Goal: Information Seeking & Learning: Find specific fact

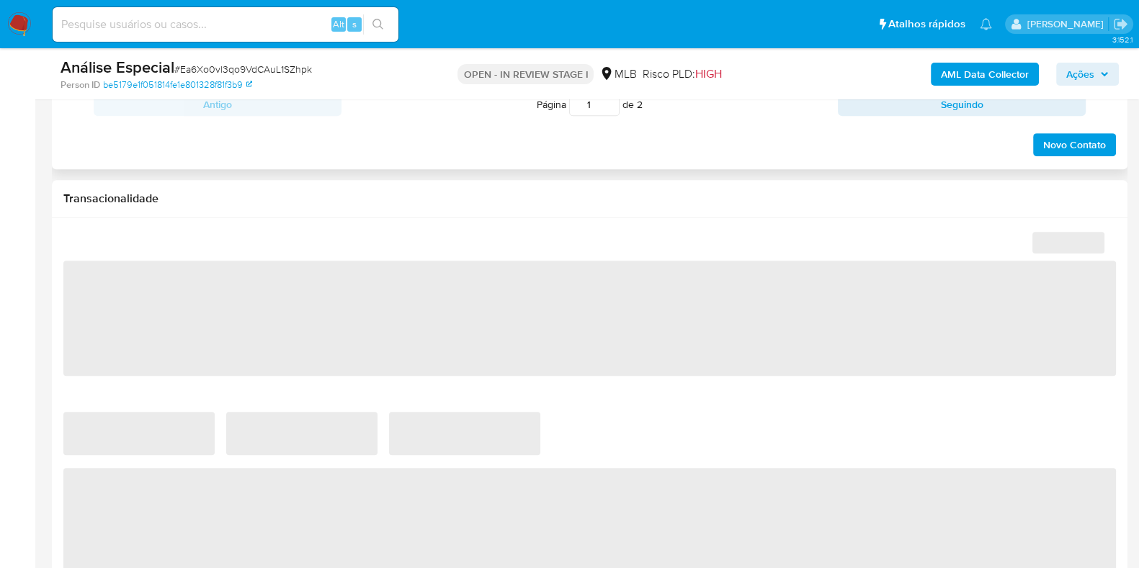
select select "10"
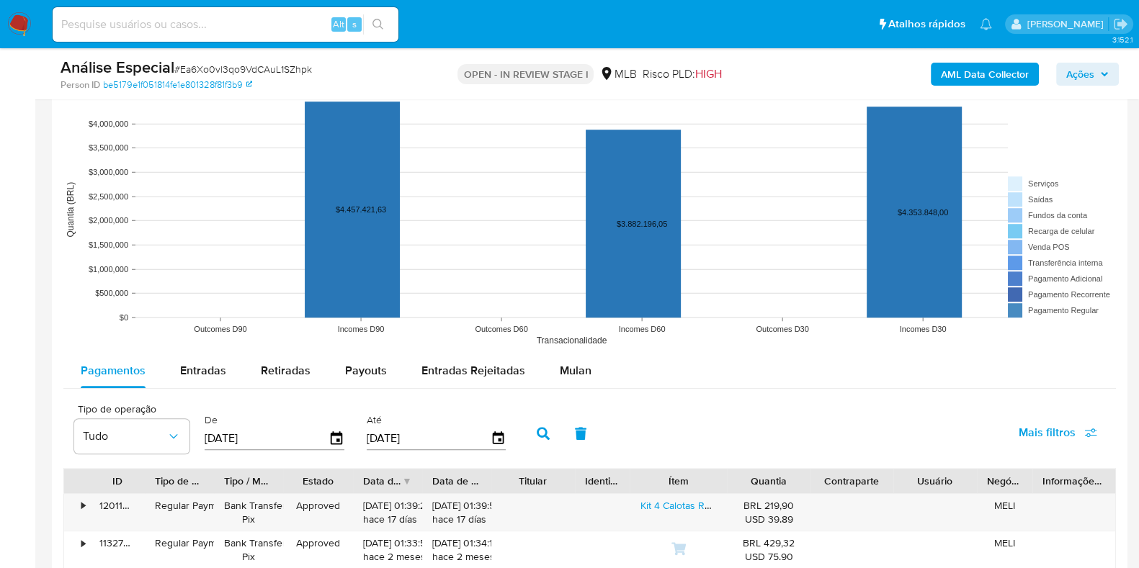
scroll to position [1440, 0]
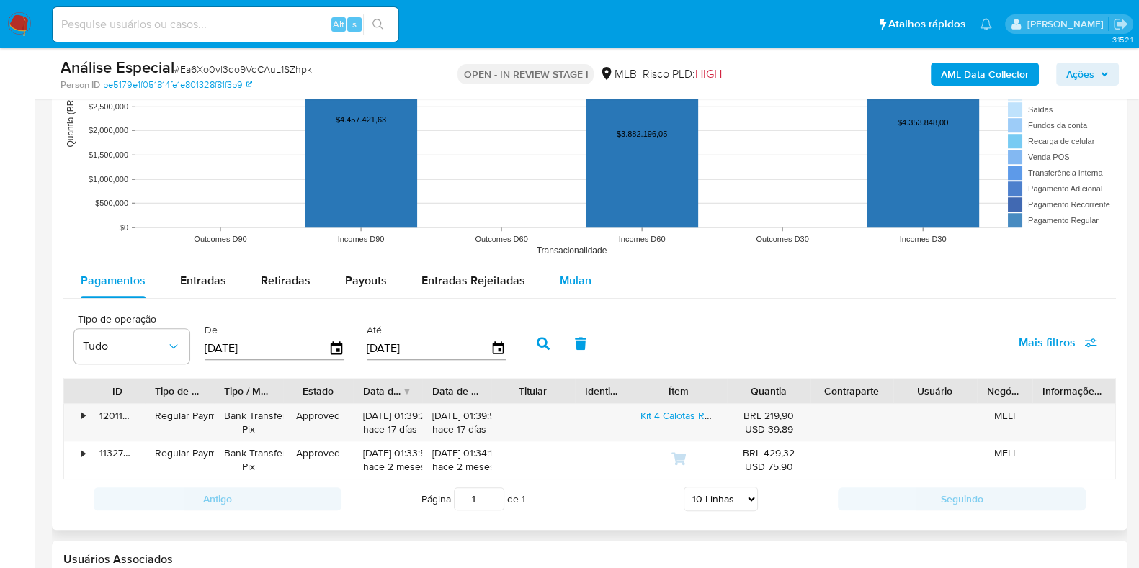
click at [569, 272] on span "Mulan" at bounding box center [576, 280] width 32 height 17
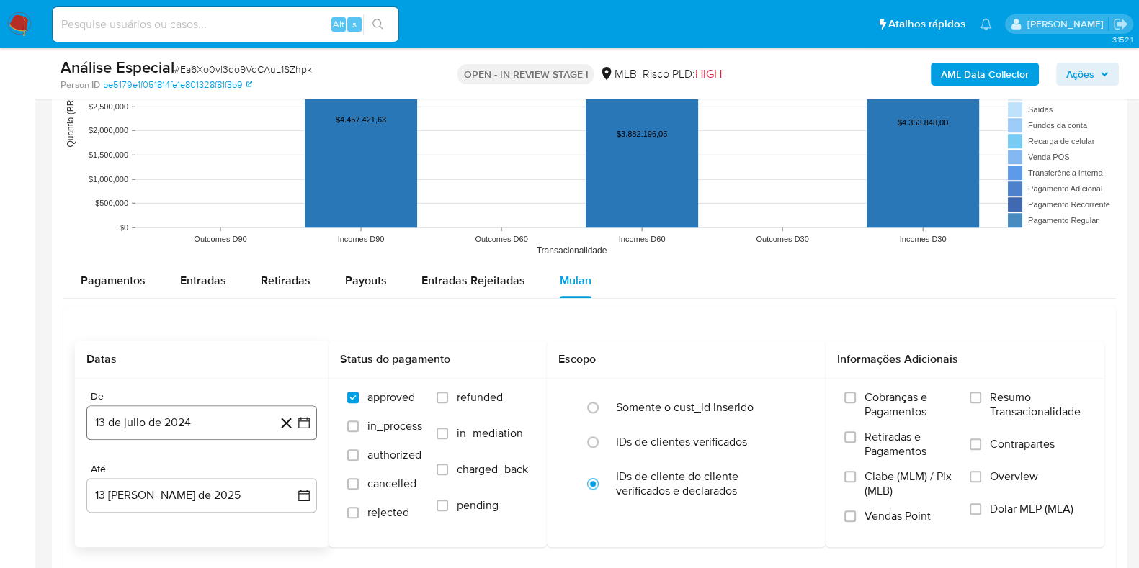
click at [197, 413] on button "13 de julio de 2024" at bounding box center [201, 423] width 231 height 35
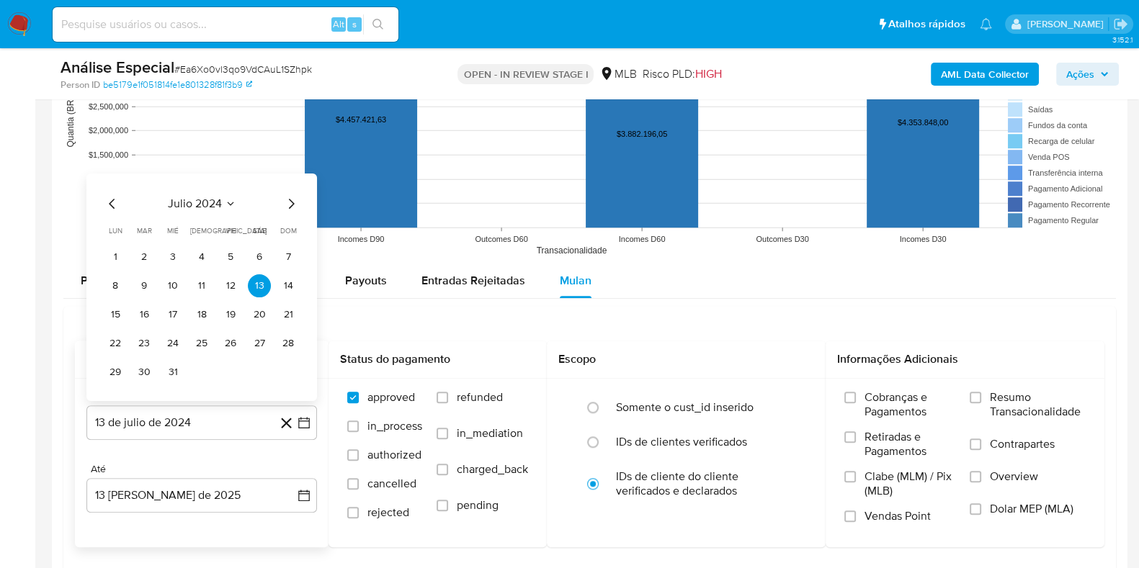
click at [236, 200] on div "julio 2024" at bounding box center [202, 202] width 196 height 17
click at [227, 200] on icon "Seleccionar mes y año" at bounding box center [231, 203] width 12 height 12
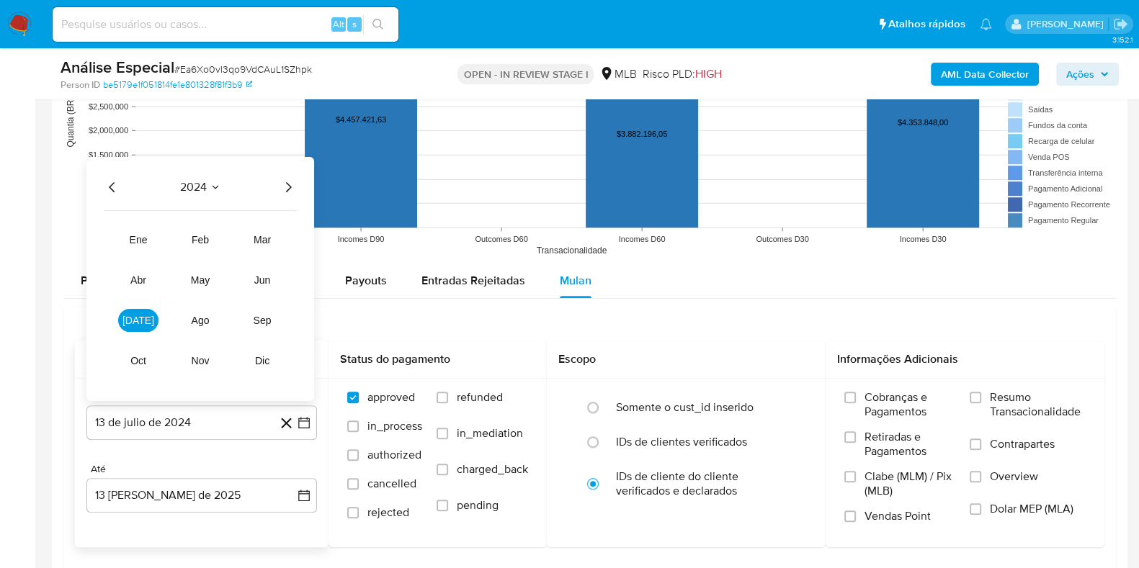
click at [293, 185] on icon "Año siguiente" at bounding box center [287, 186] width 17 height 17
click at [259, 280] on span "jun" at bounding box center [262, 280] width 17 height 12
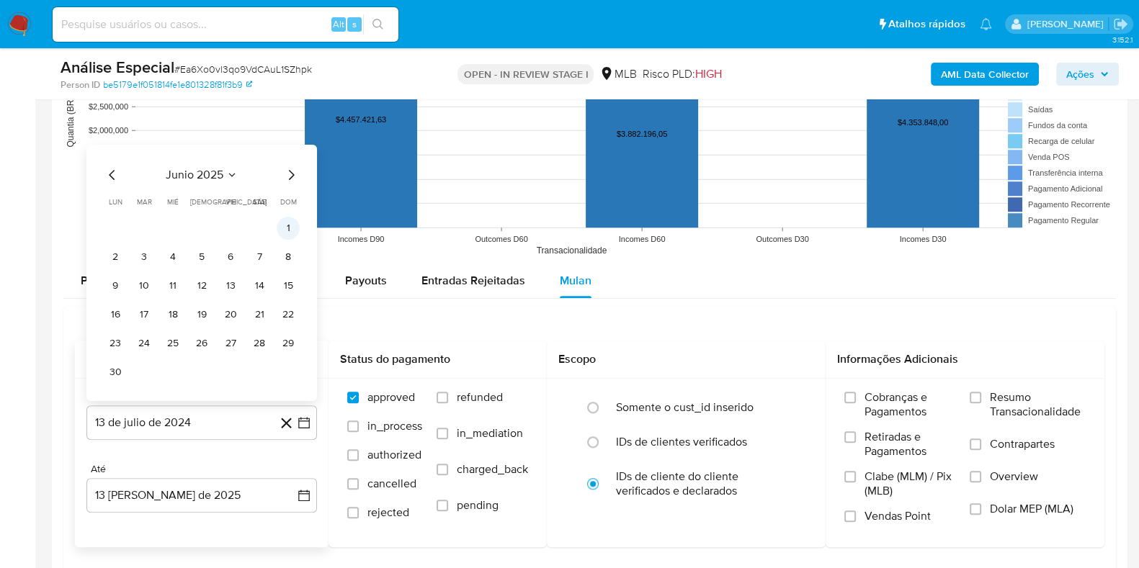
click at [288, 225] on button "1" at bounding box center [288, 227] width 23 height 23
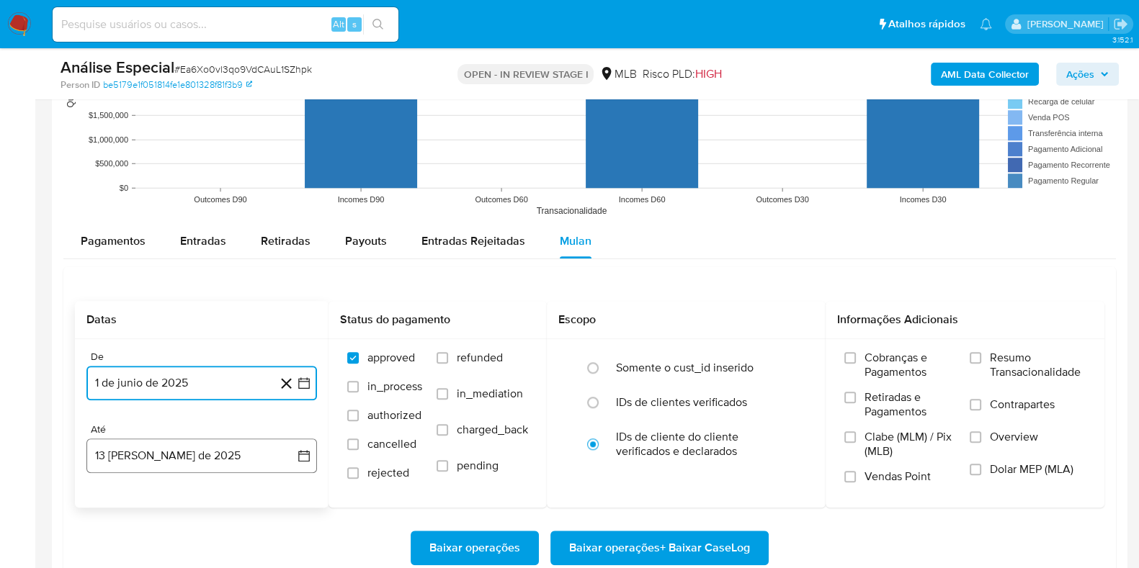
scroll to position [1531, 0]
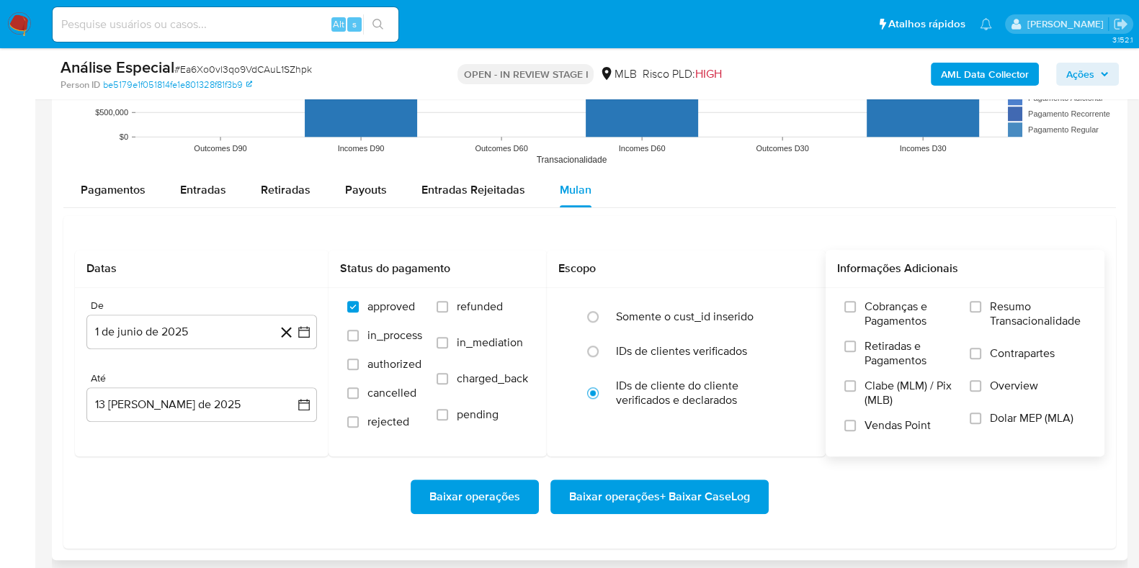
click at [1008, 306] on span "Resumo Transacionalidade" at bounding box center [1038, 314] width 96 height 29
click at [981, 306] on input "Resumo Transacionalidade" at bounding box center [976, 307] width 12 height 12
click at [893, 434] on label "Vendas Point" at bounding box center [899, 431] width 111 height 25
click at [856, 431] on input "Vendas Point" at bounding box center [850, 426] width 12 height 12
click at [653, 499] on span "Baixar operações + Baixar CaseLog" at bounding box center [659, 497] width 181 height 32
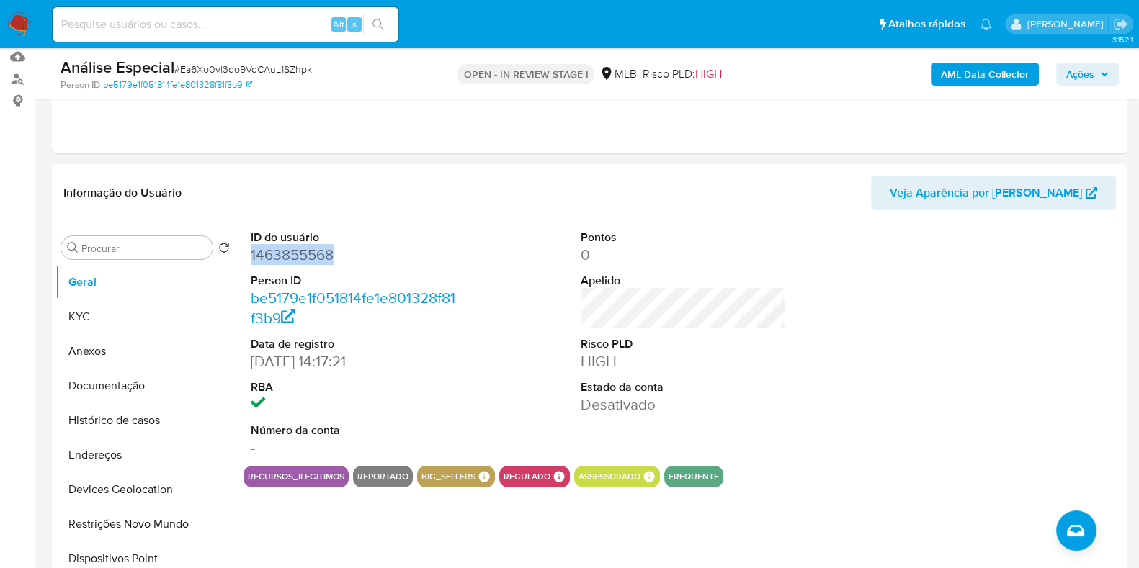
scroll to position [179, 0]
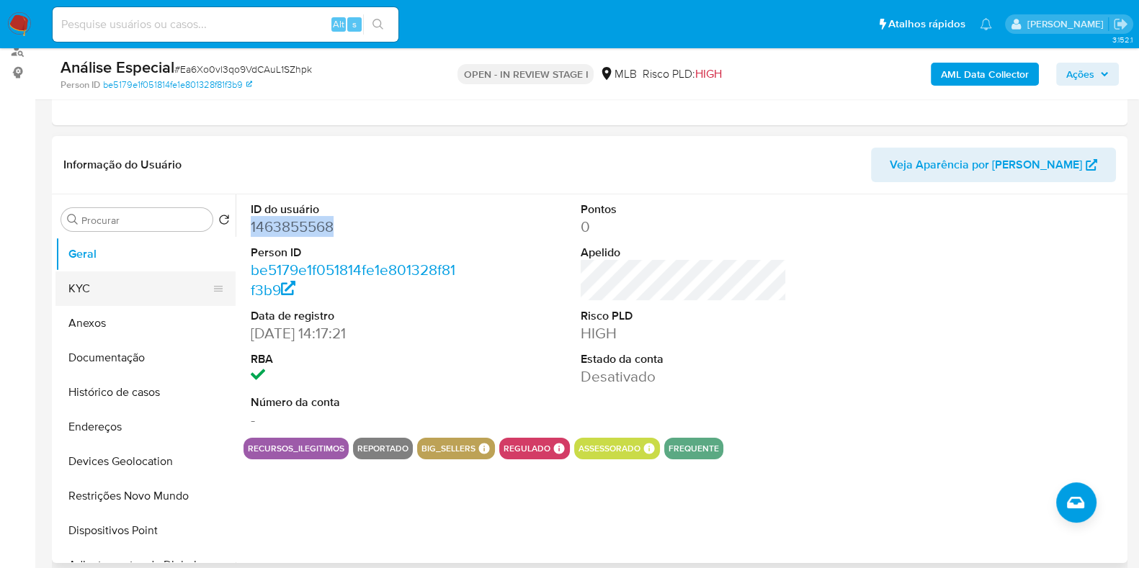
click at [125, 272] on button "KYC" at bounding box center [139, 289] width 169 height 35
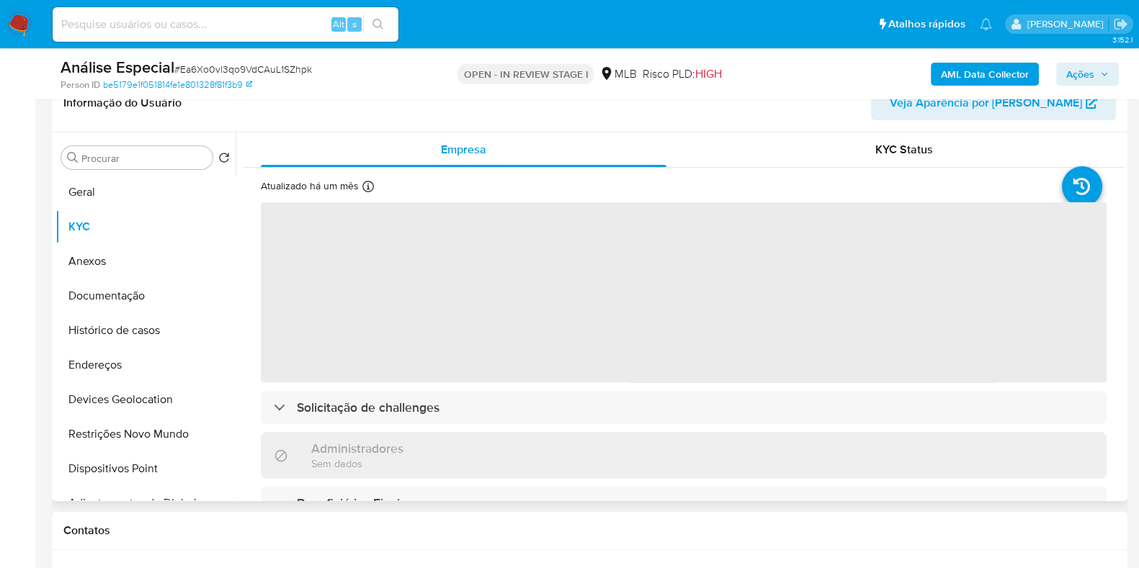
scroll to position [270, 0]
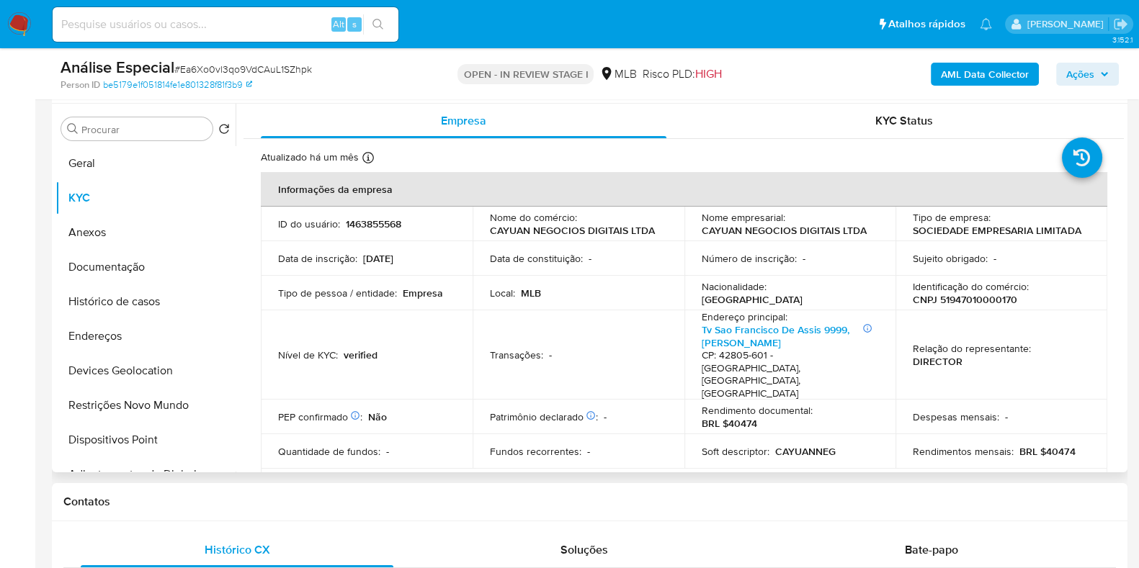
click at [980, 303] on p "CNPJ 51947010000170" at bounding box center [965, 299] width 104 height 13
copy p "51947010000170"
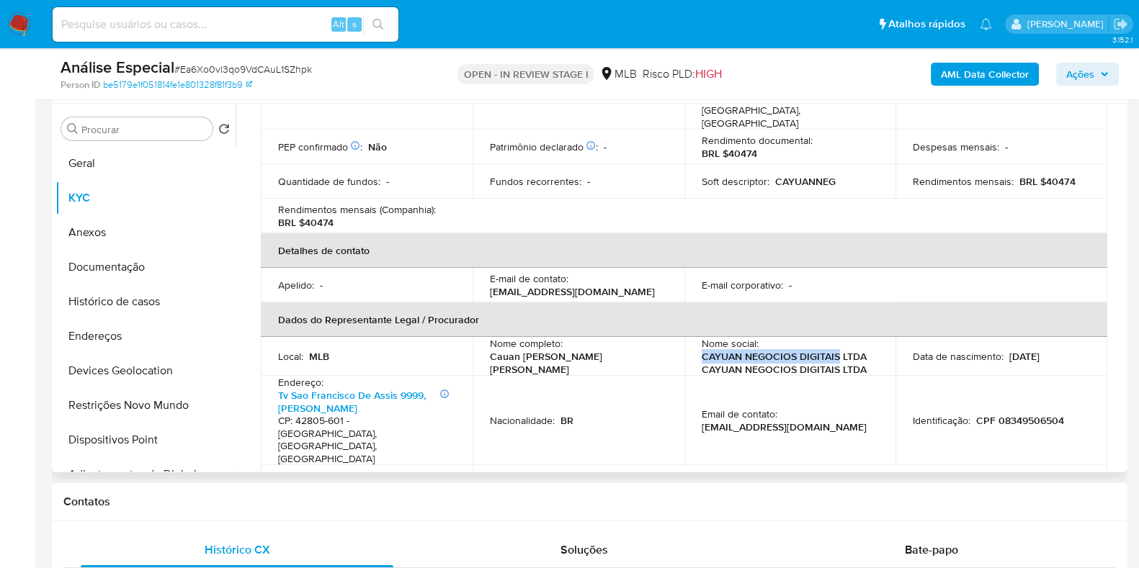
drag, startPoint x: 699, startPoint y: 329, endPoint x: 834, endPoint y: 330, distance: 135.4
click at [834, 350] on p "CAYUAN NEGOCIOS DIGITAIS LTDA CAYUAN NEGOCIOS DIGITAIS LTDA" at bounding box center [787, 363] width 171 height 26
copy p "CAYUAN NEGOCIOS DIGITAIS"
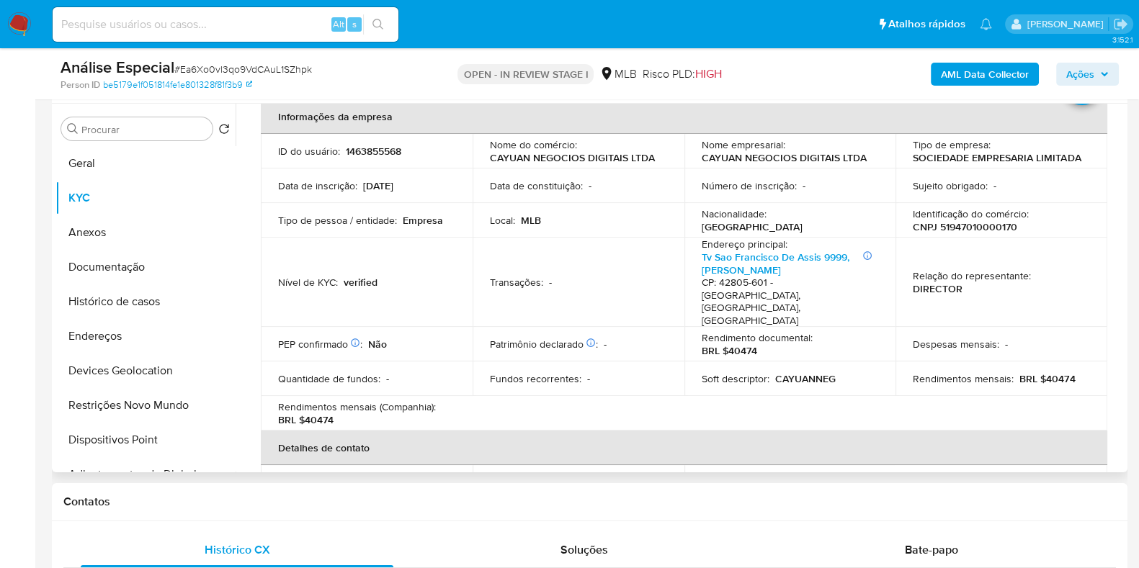
scroll to position [0, 0]
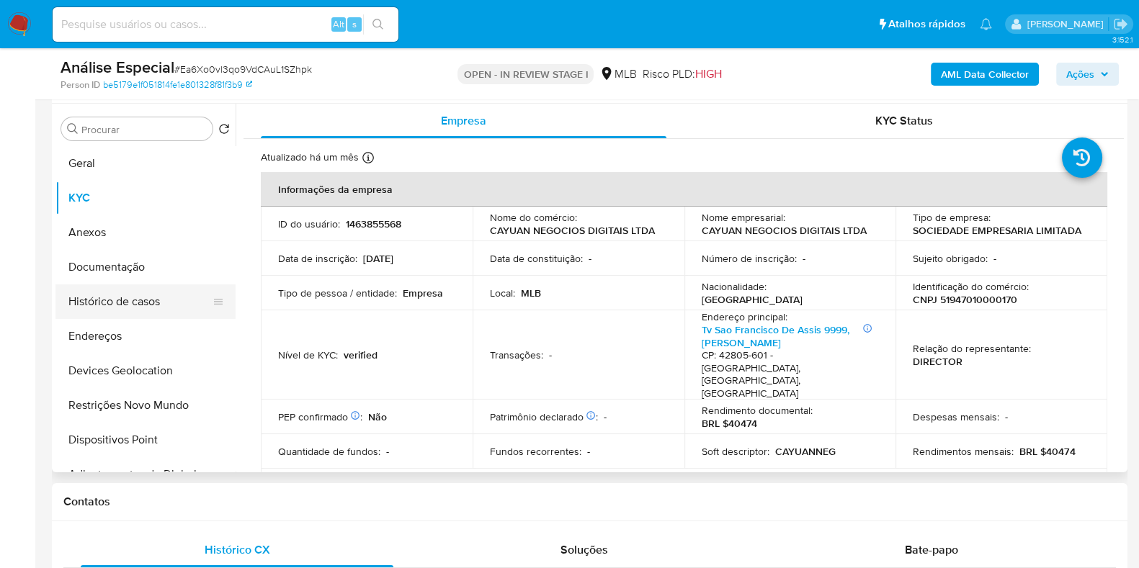
click at [171, 300] on button "Histórico de casos" at bounding box center [139, 302] width 169 height 35
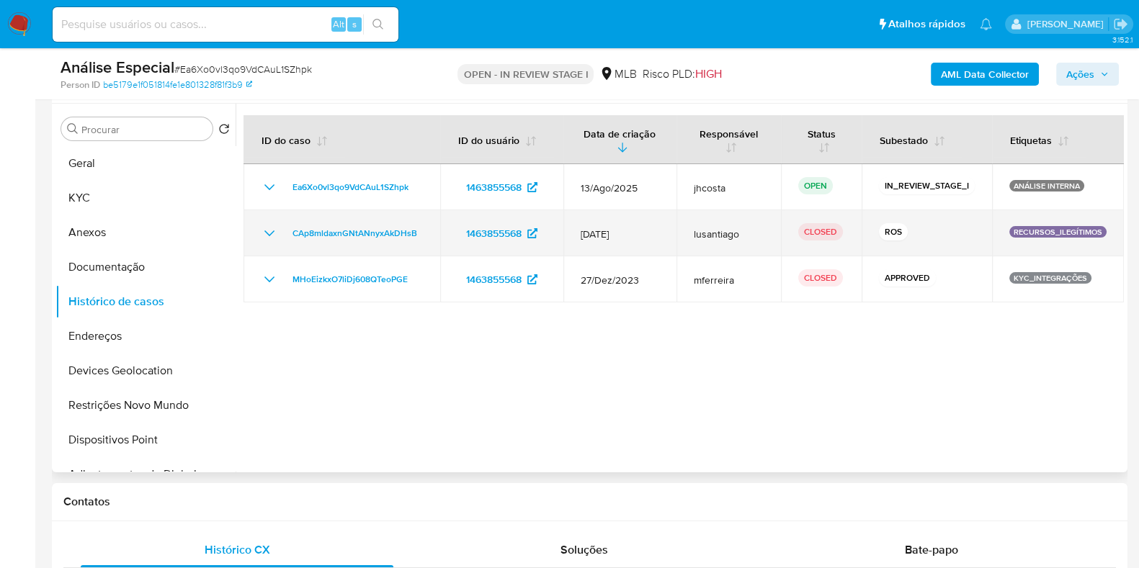
drag, startPoint x: 911, startPoint y: 225, endPoint x: 814, endPoint y: 230, distance: 97.4
click at [822, 228] on tr "CAp8mldaxnGNtANnyxAkDHsB 1463855568 15/Jan/2024 lusantiago CLOSED ROS RECURSOS_…" at bounding box center [683, 233] width 880 height 46
click at [331, 232] on span "CAp8mldaxnGNtANnyxAkDHsB" at bounding box center [354, 233] width 125 height 17
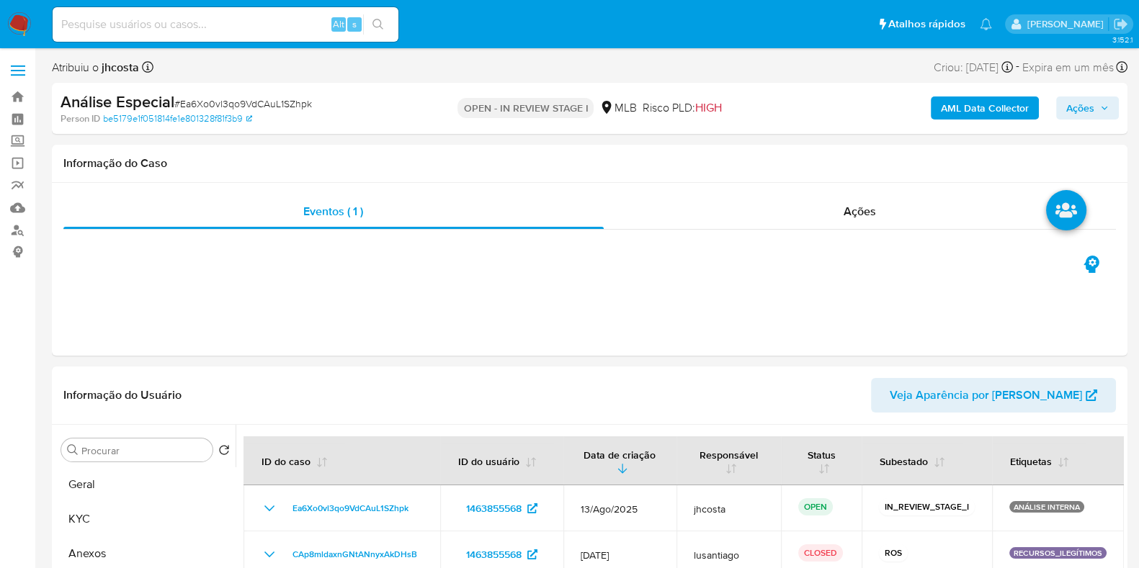
click at [207, 100] on span "# Ea6Xo0vl3qo9VdCAuL1SZhpk" at bounding box center [243, 104] width 138 height 14
copy span "Ea6Xo0vl3qo9VdCAuL1SZhpk"
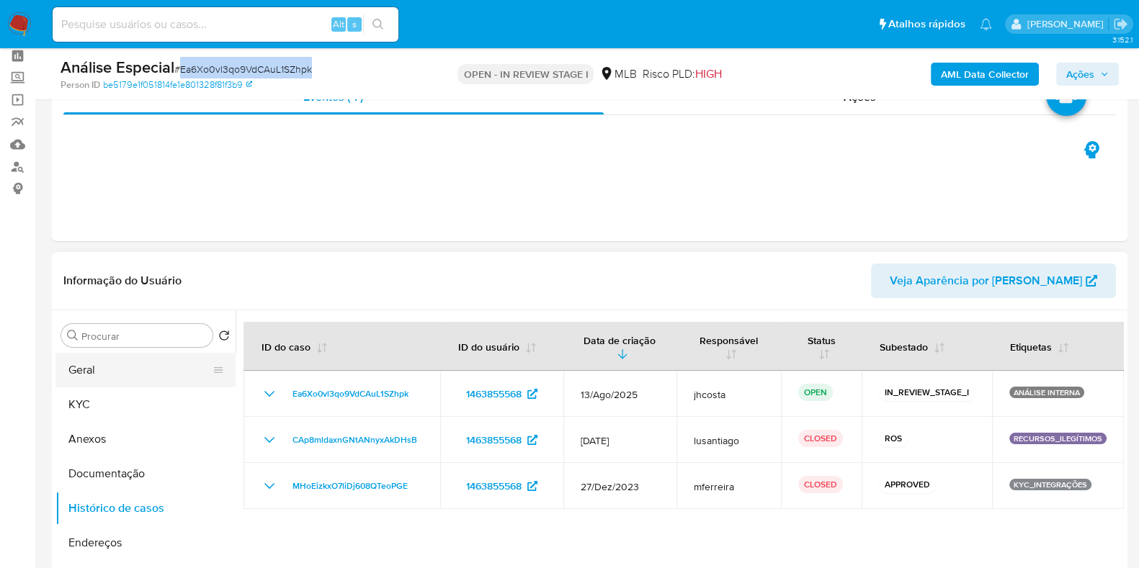
scroll to position [89, 0]
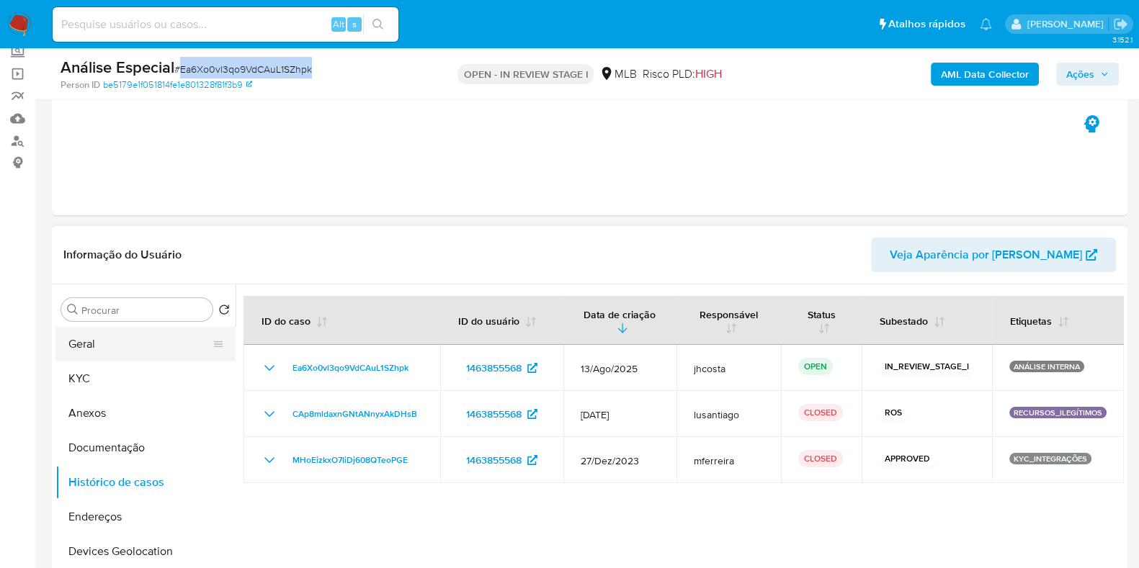
drag, startPoint x: 130, startPoint y: 347, endPoint x: 157, endPoint y: 345, distance: 27.5
click at [130, 346] on button "Geral" at bounding box center [139, 344] width 169 height 35
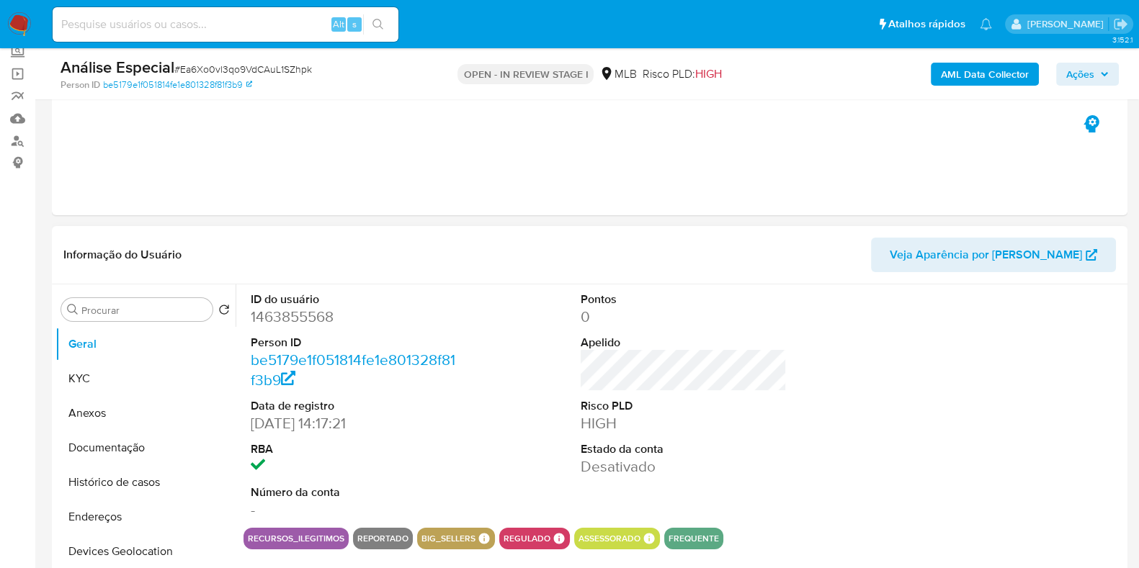
click at [288, 310] on dd "1463855568" at bounding box center [354, 317] width 206 height 20
click at [289, 310] on dd "1463855568" at bounding box center [354, 317] width 206 height 20
copy dd "1463855568"
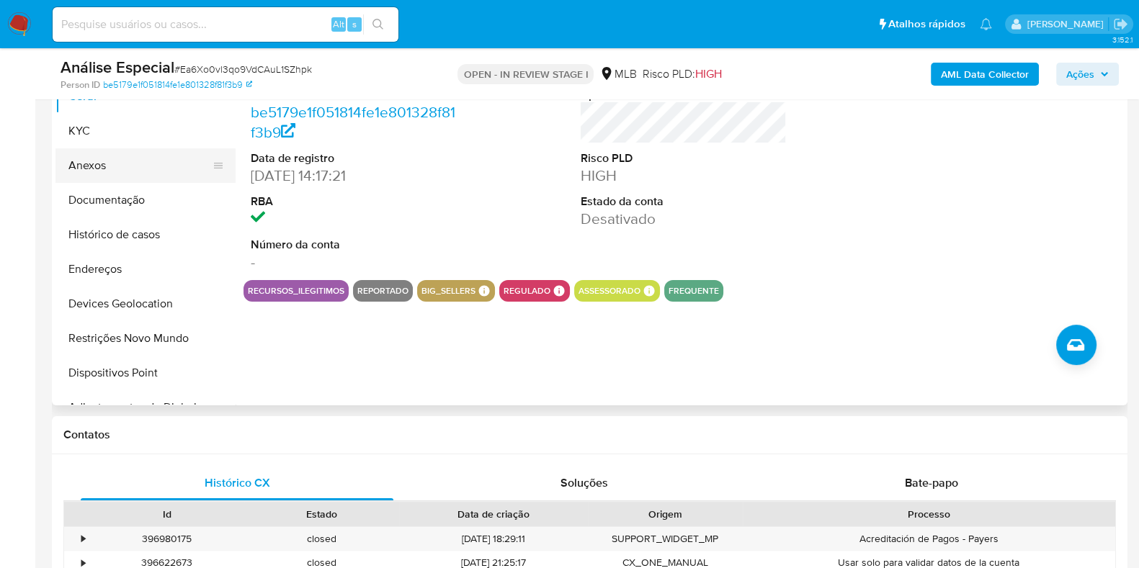
scroll to position [270, 0]
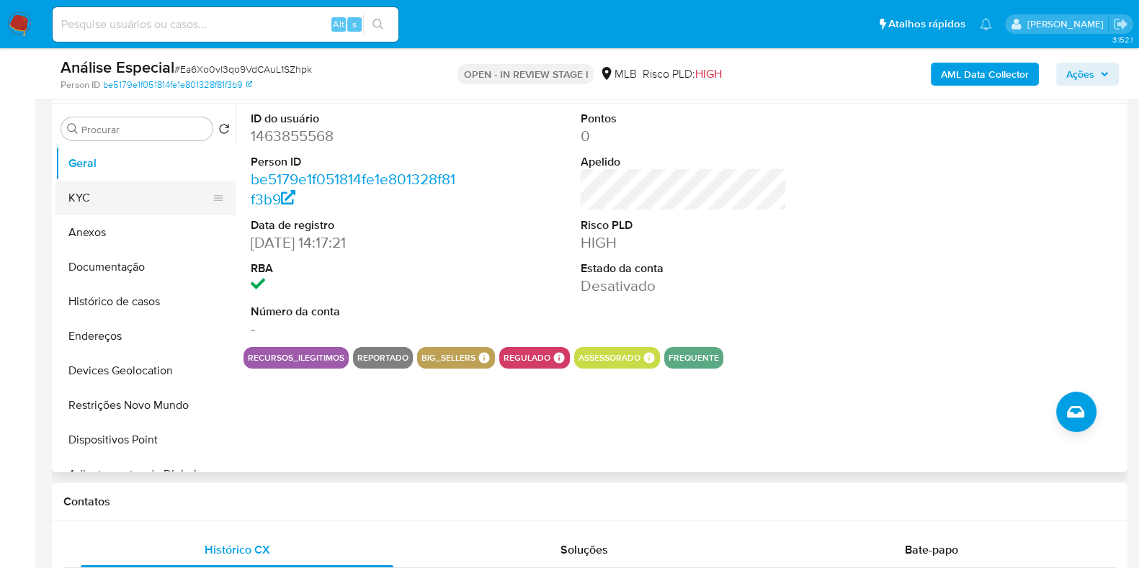
click at [94, 197] on button "KYC" at bounding box center [139, 198] width 169 height 35
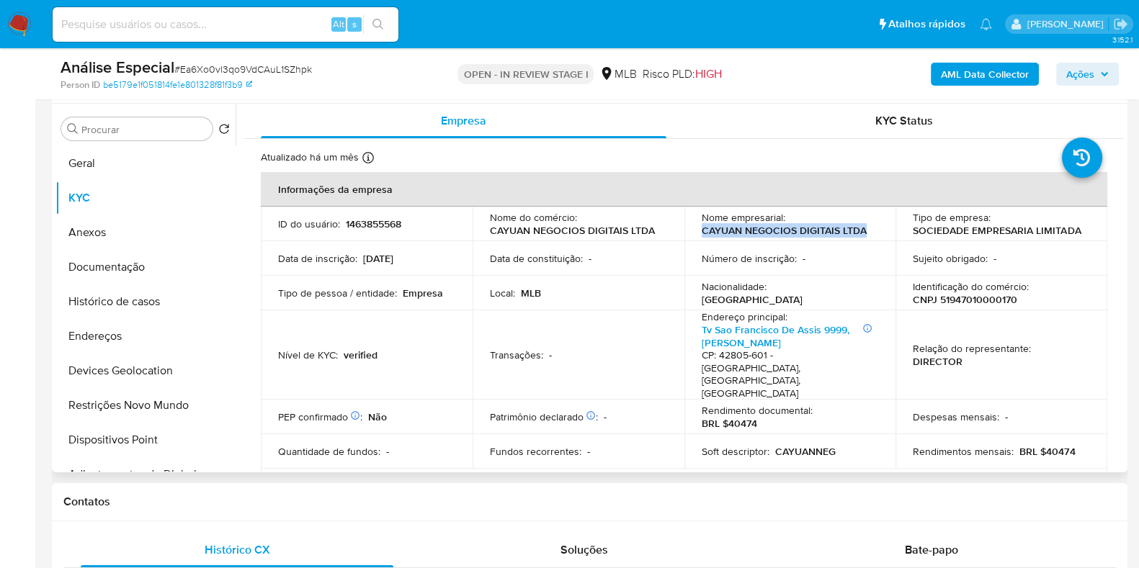
drag, startPoint x: 702, startPoint y: 231, endPoint x: 887, endPoint y: 230, distance: 185.8
click at [887, 230] on td "Nome empresarial : CAYUAN NEGOCIOS DIGITAIS LTDA" at bounding box center [790, 224] width 212 height 35
copy p "CAYUAN NEGOCIOS DIGITAIS LTDA"
click at [969, 300] on p "CNPJ 51947010000170" at bounding box center [965, 299] width 104 height 13
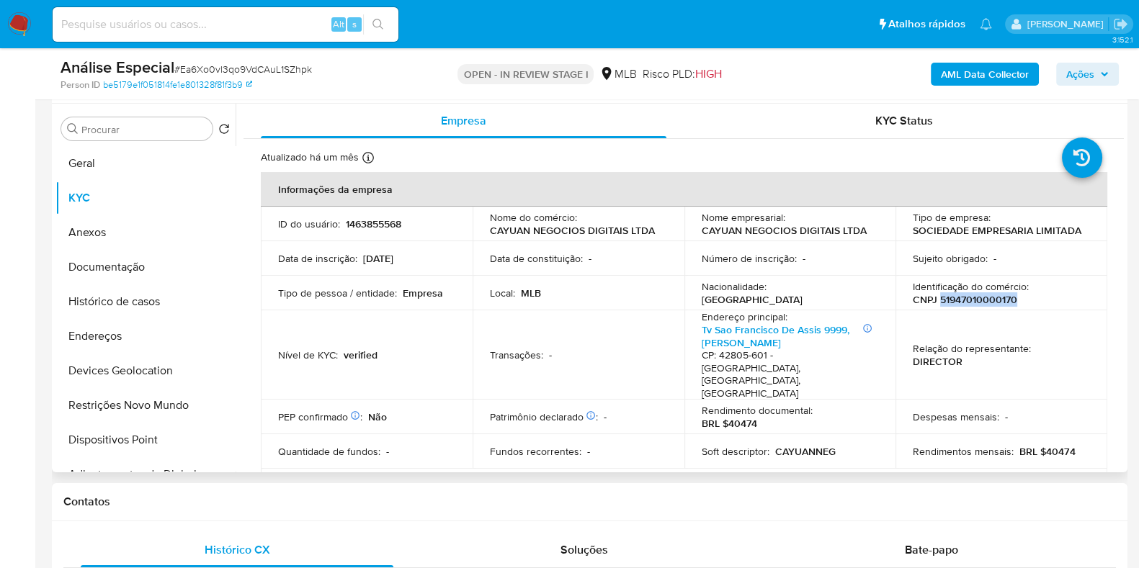
copy p "51947010000170"
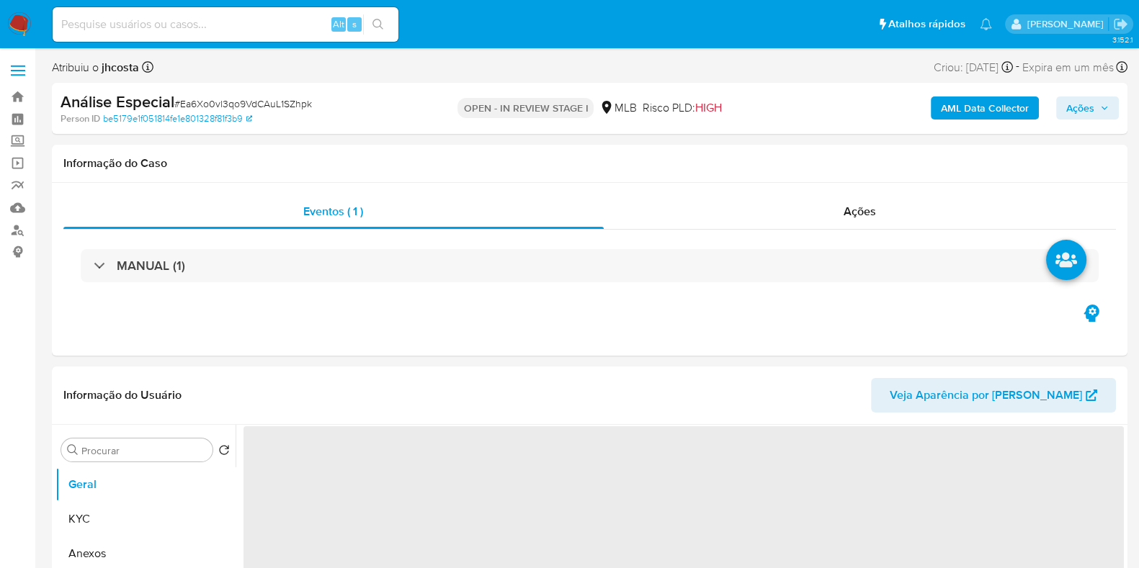
drag, startPoint x: 169, startPoint y: 23, endPoint x: 178, endPoint y: 4, distance: 21.3
click at [169, 22] on input at bounding box center [226, 24] width 346 height 19
paste input "1463855568"
type input "1463855568"
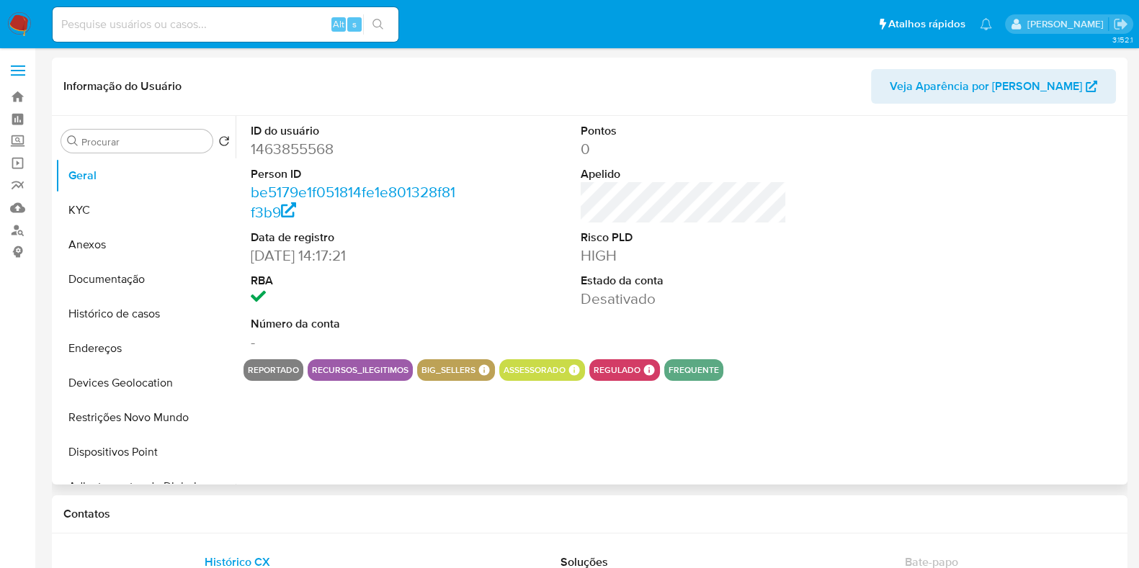
select select "10"
click at [89, 217] on button "KYC" at bounding box center [139, 210] width 169 height 35
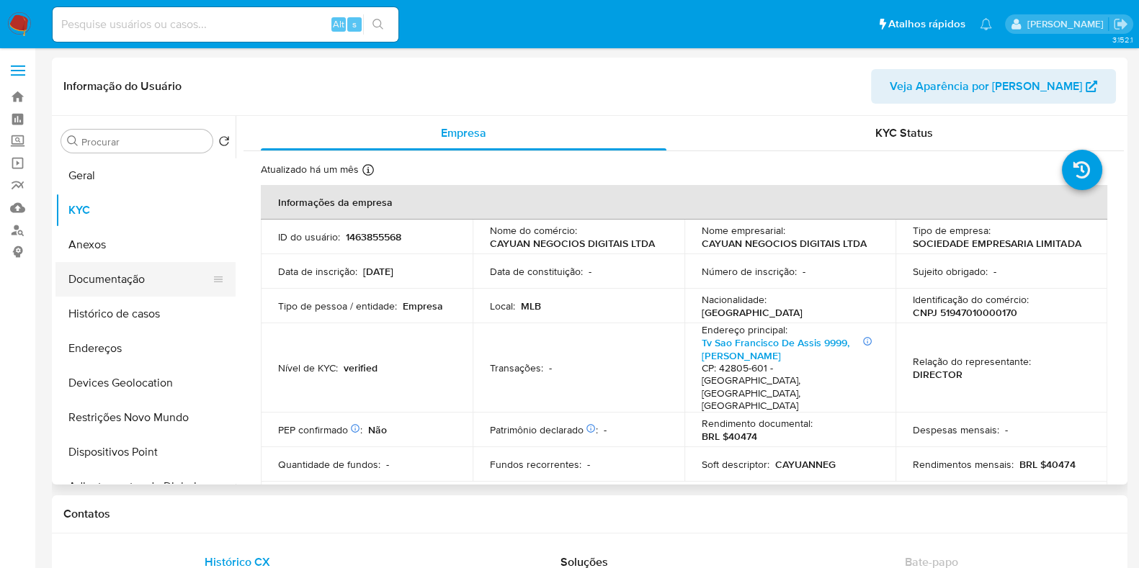
click at [122, 281] on button "Documentação" at bounding box center [139, 279] width 169 height 35
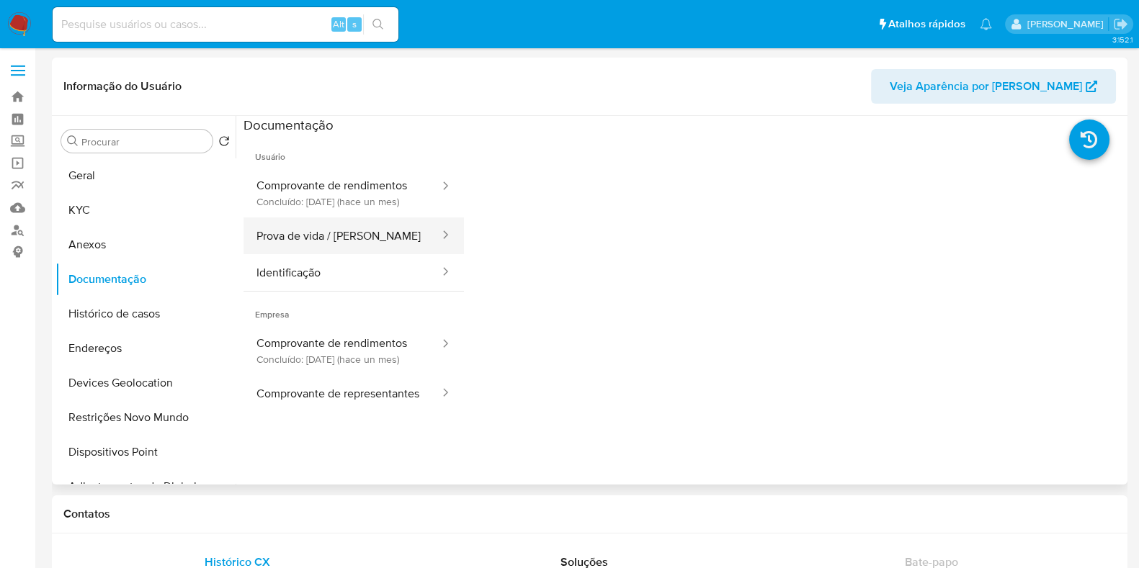
drag, startPoint x: 337, startPoint y: 248, endPoint x: 347, endPoint y: 254, distance: 12.0
click at [338, 247] on button "Prova de vida / Selfie" at bounding box center [341, 236] width 197 height 37
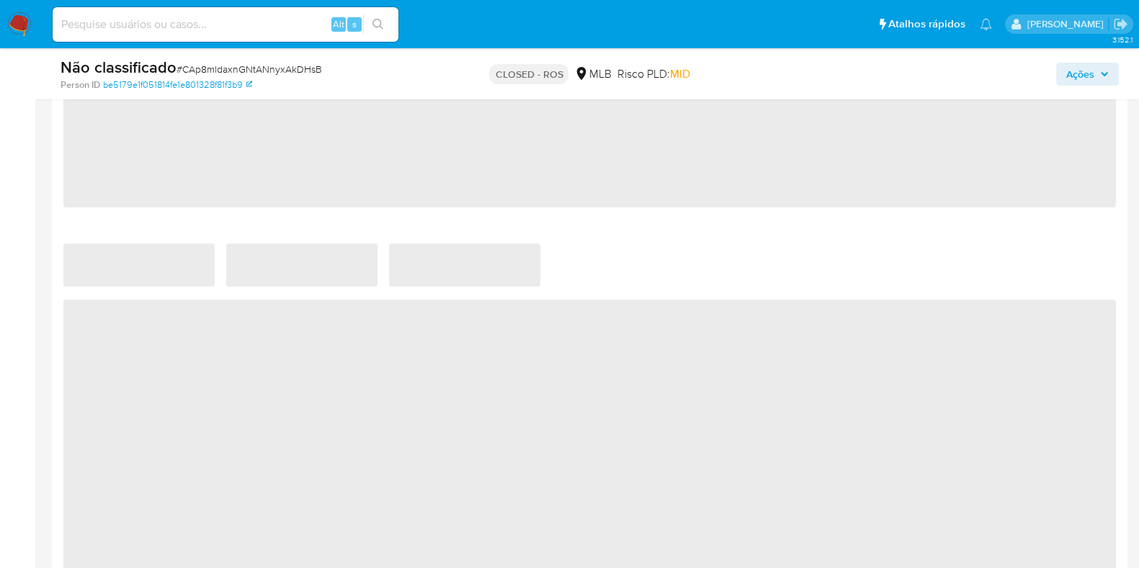
select select "10"
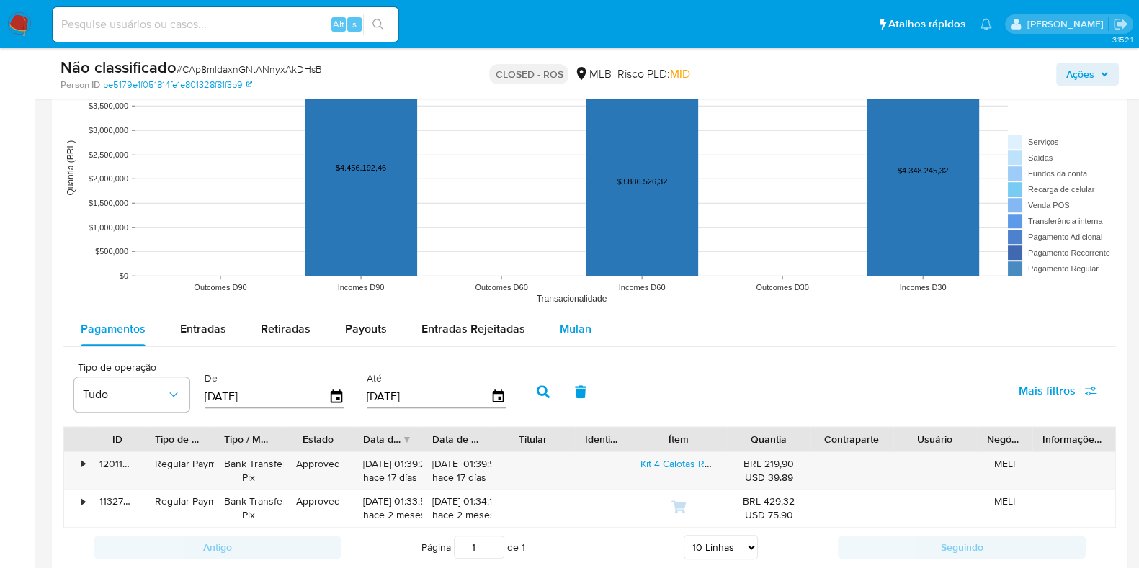
click at [562, 327] on span "Mulan" at bounding box center [576, 329] width 32 height 17
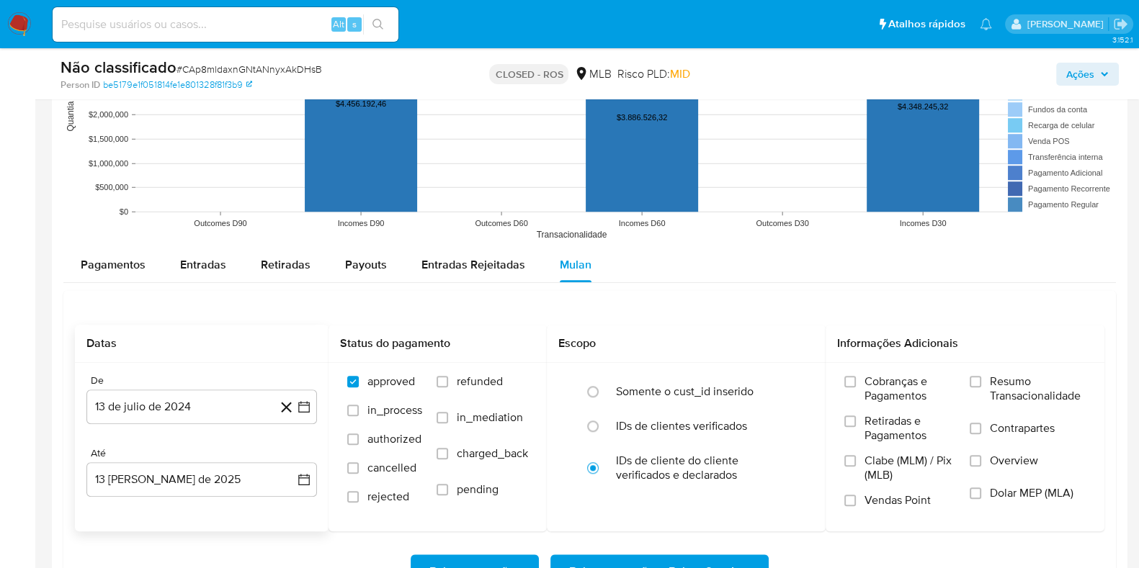
scroll to position [1534, 0]
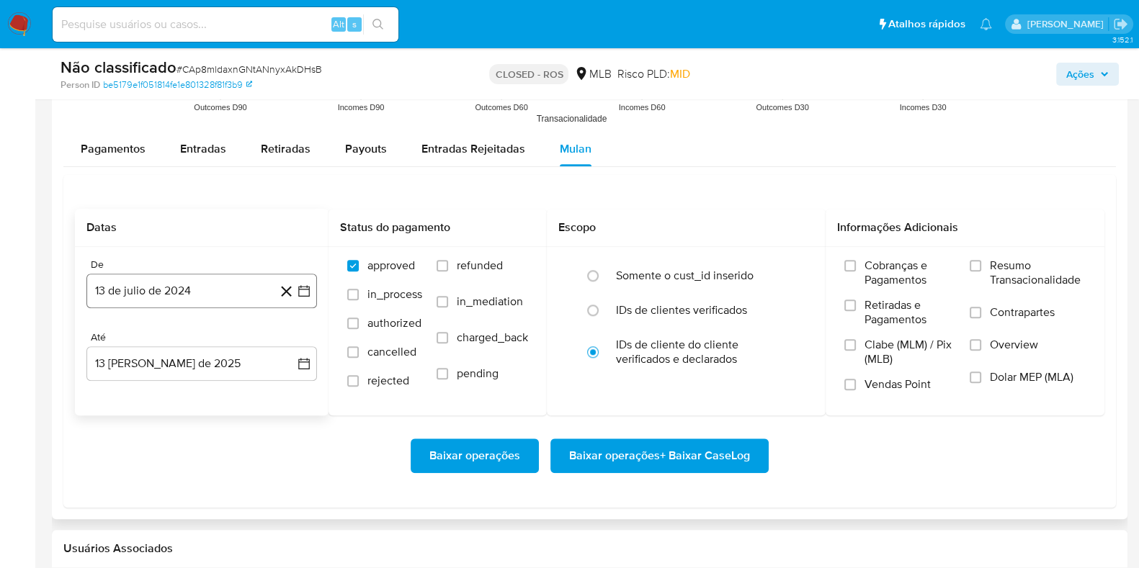
click at [202, 278] on button "13 de julio de 2024" at bounding box center [201, 291] width 231 height 35
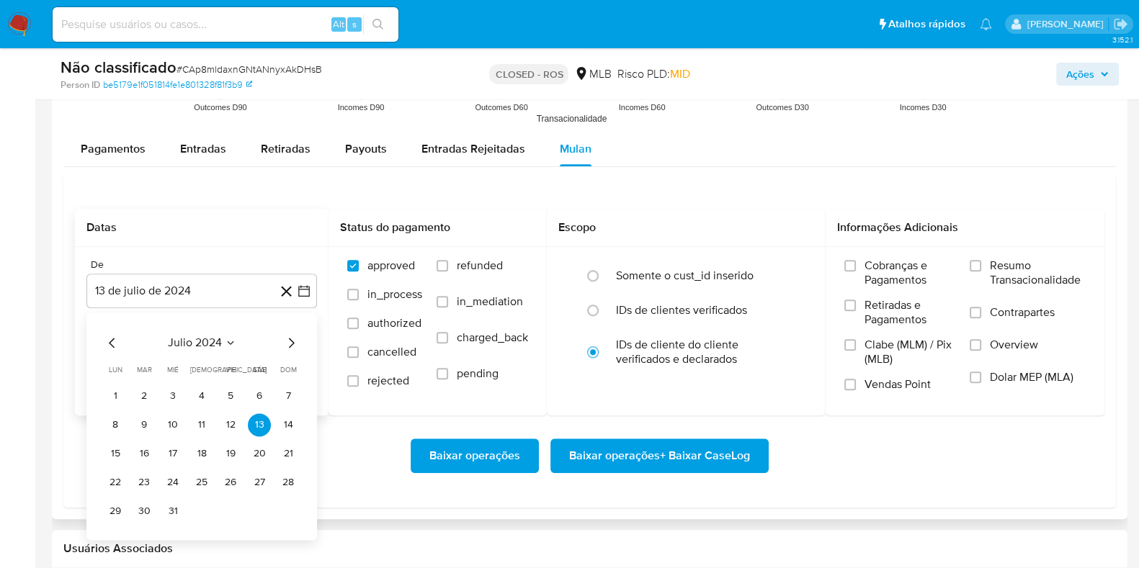
click at [217, 345] on span "julio 2024" at bounding box center [195, 343] width 54 height 14
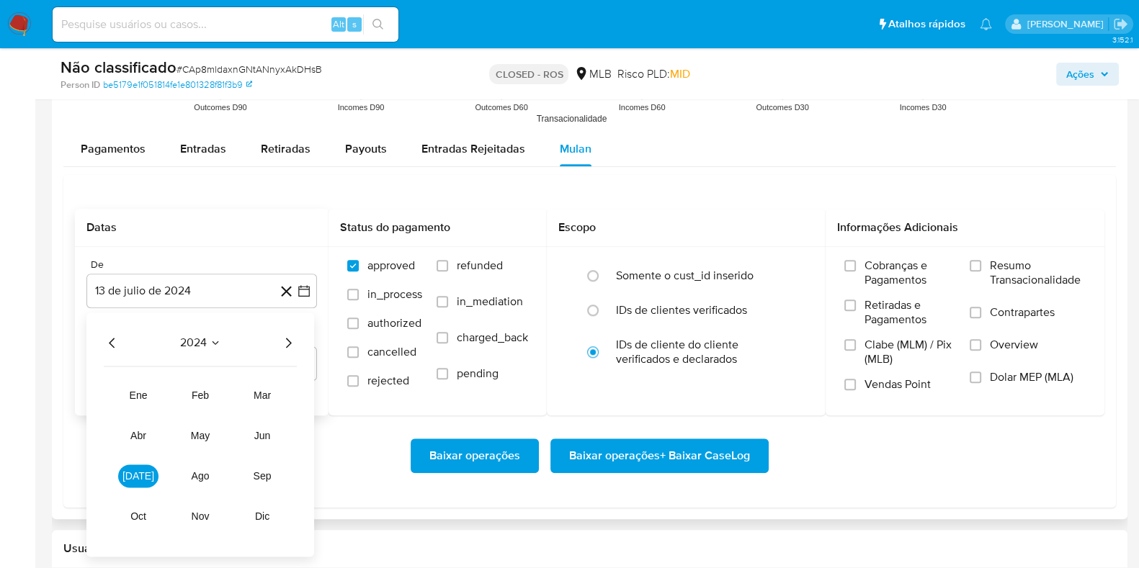
click at [290, 337] on icon "Año siguiente" at bounding box center [287, 342] width 17 height 17
click at [271, 436] on button "jun" at bounding box center [262, 435] width 40 height 23
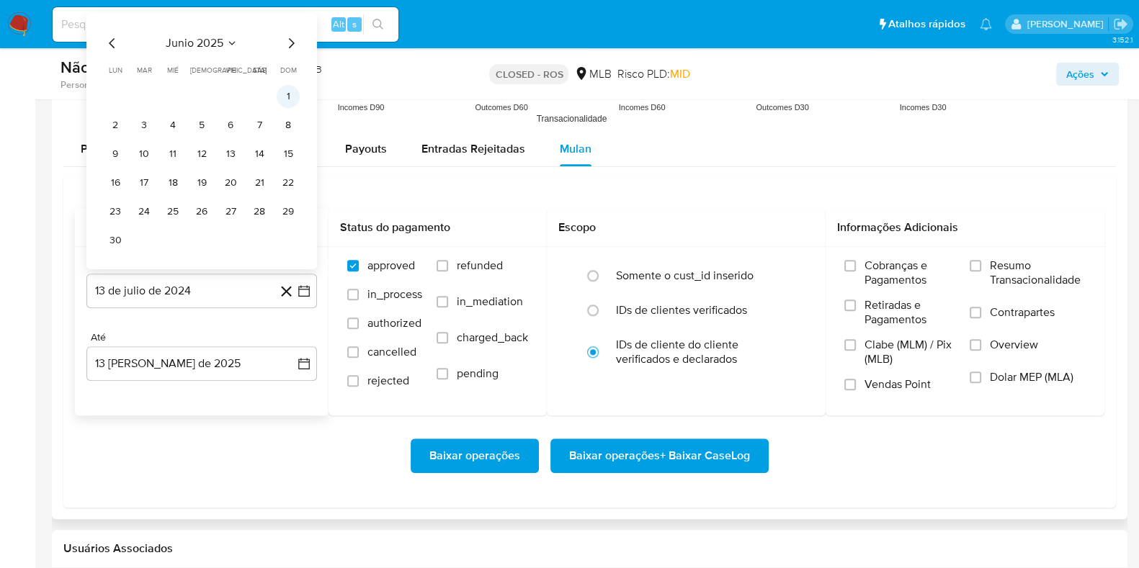
click at [286, 93] on button "1" at bounding box center [288, 95] width 23 height 23
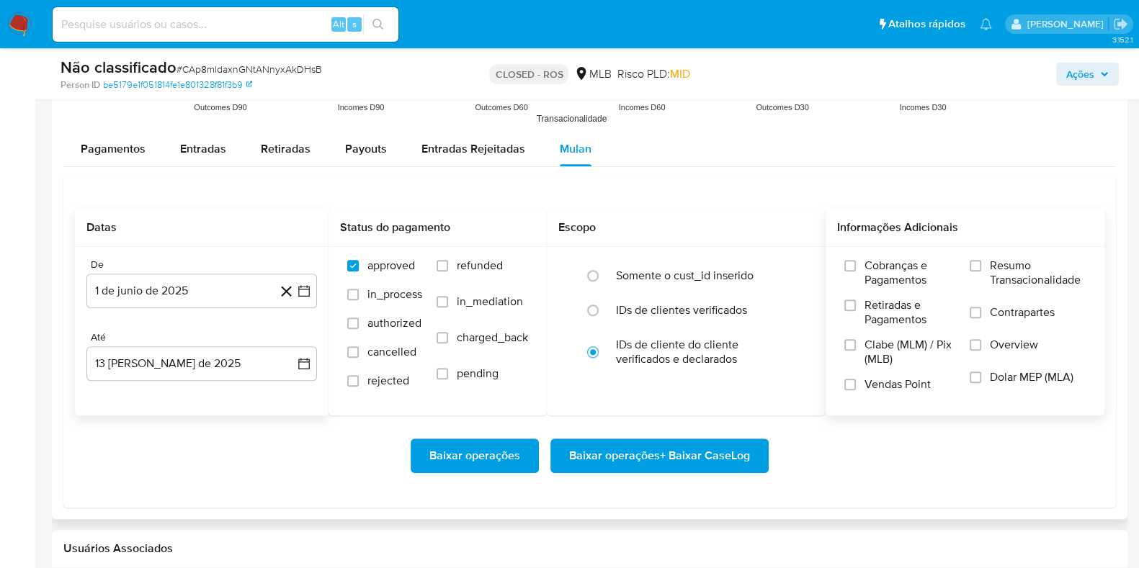
click at [1012, 270] on span "Resumo Transacionalidade" at bounding box center [1038, 273] width 96 height 29
click at [981, 270] on input "Resumo Transacionalidade" at bounding box center [976, 266] width 12 height 12
click at [716, 445] on span "Baixar operações + Baixar CaseLog" at bounding box center [659, 456] width 181 height 32
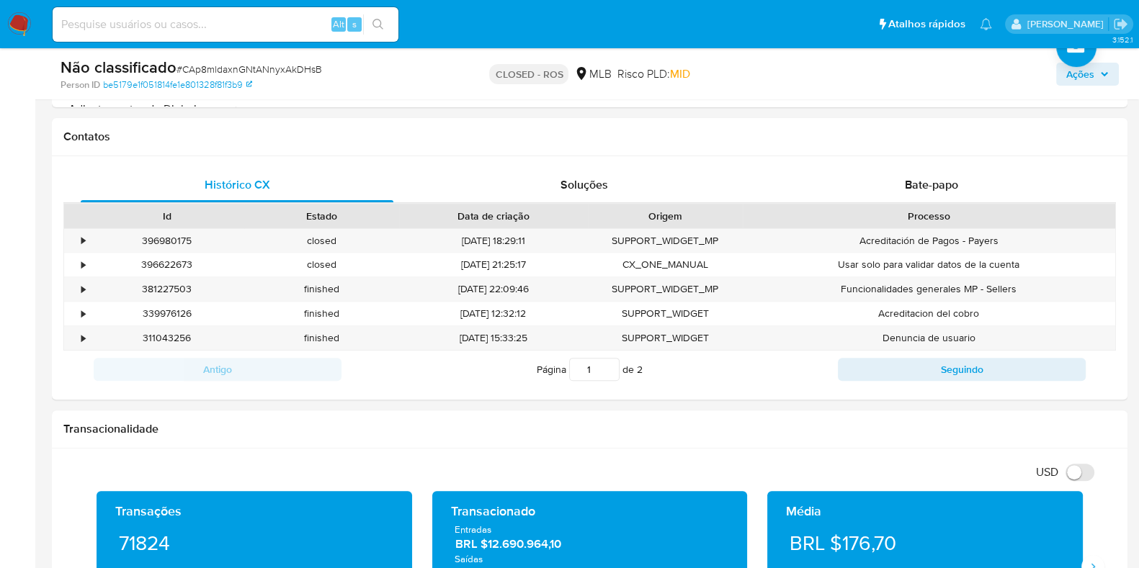
scroll to position [522, 0]
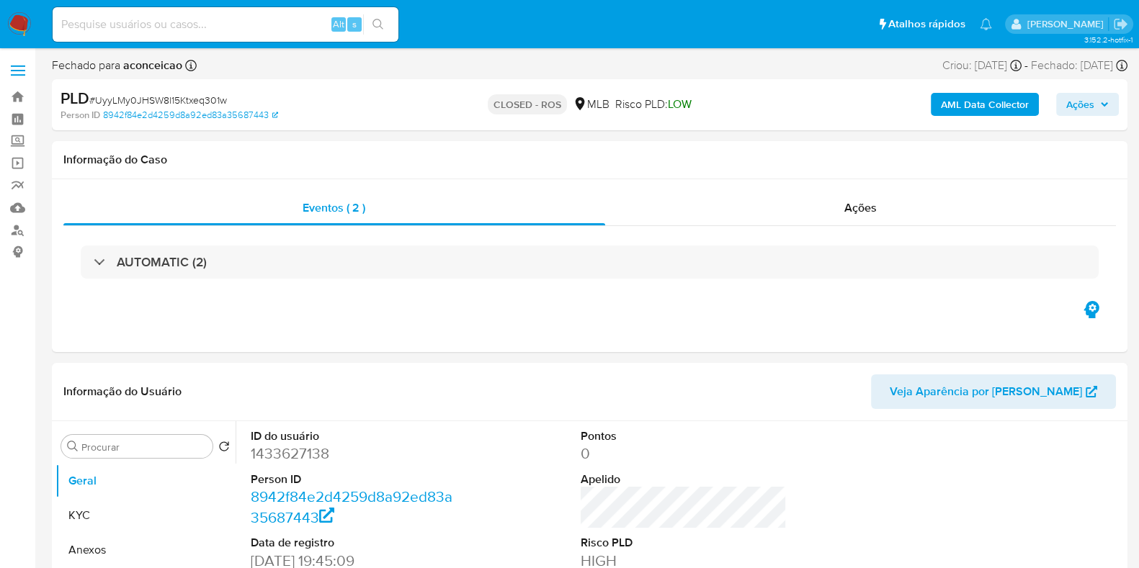
select select "10"
click at [25, 19] on img at bounding box center [19, 24] width 24 height 24
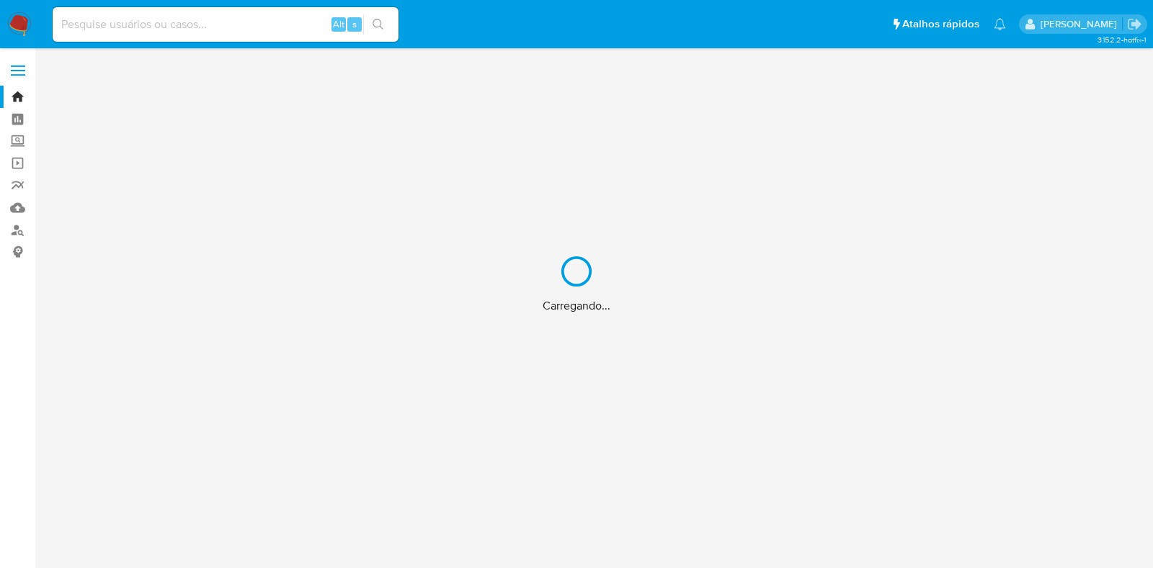
click at [19, 234] on div "Carregando..." at bounding box center [576, 284] width 1153 height 568
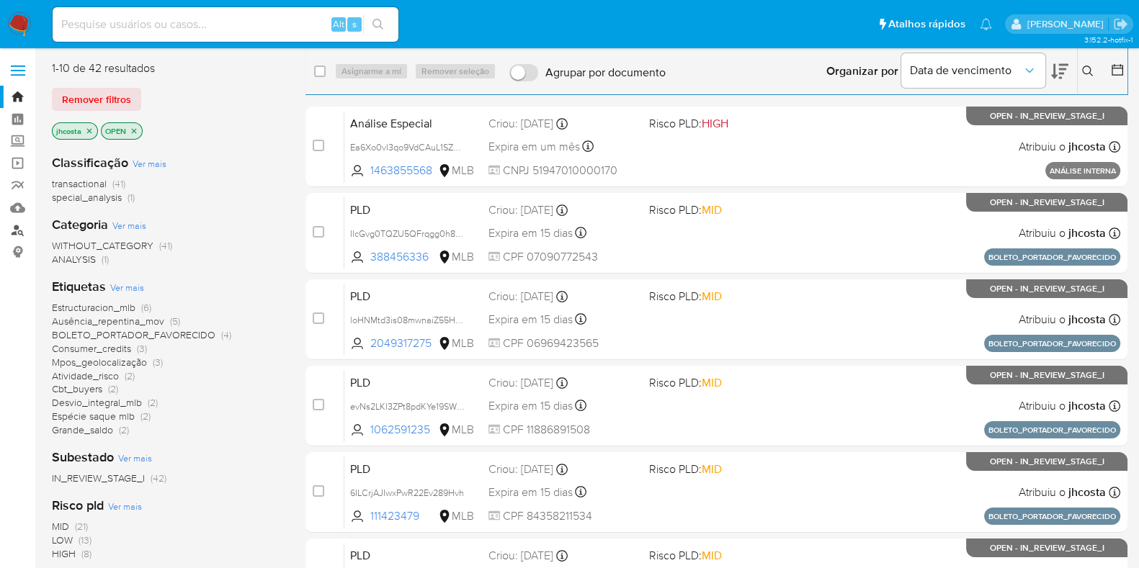
click at [19, 234] on link "Localizador de pessoas" at bounding box center [85, 230] width 171 height 22
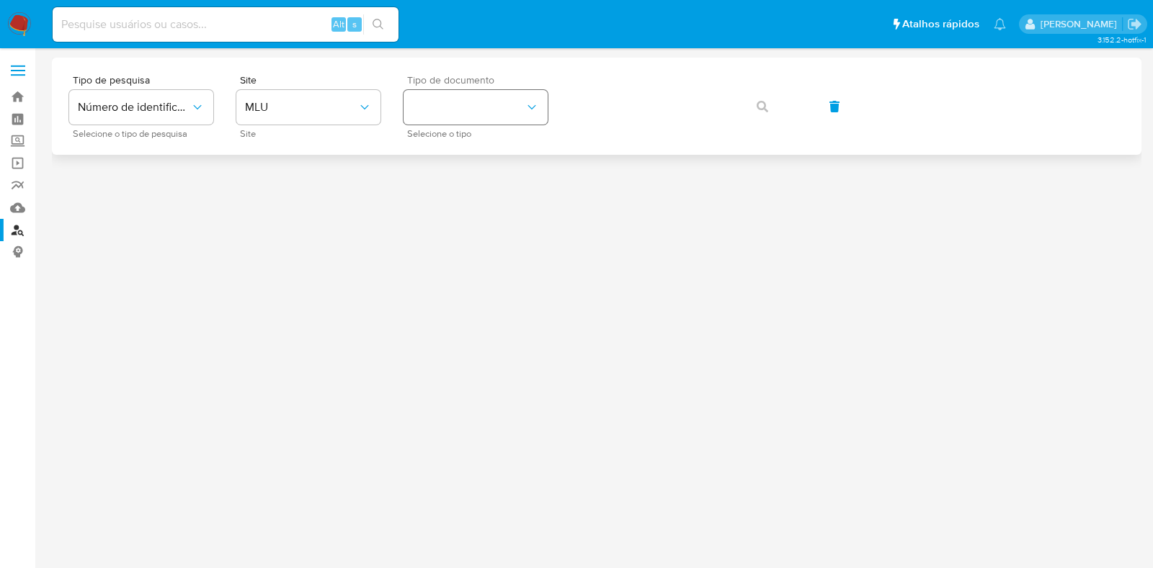
click at [465, 112] on button "identificationType" at bounding box center [475, 107] width 144 height 35
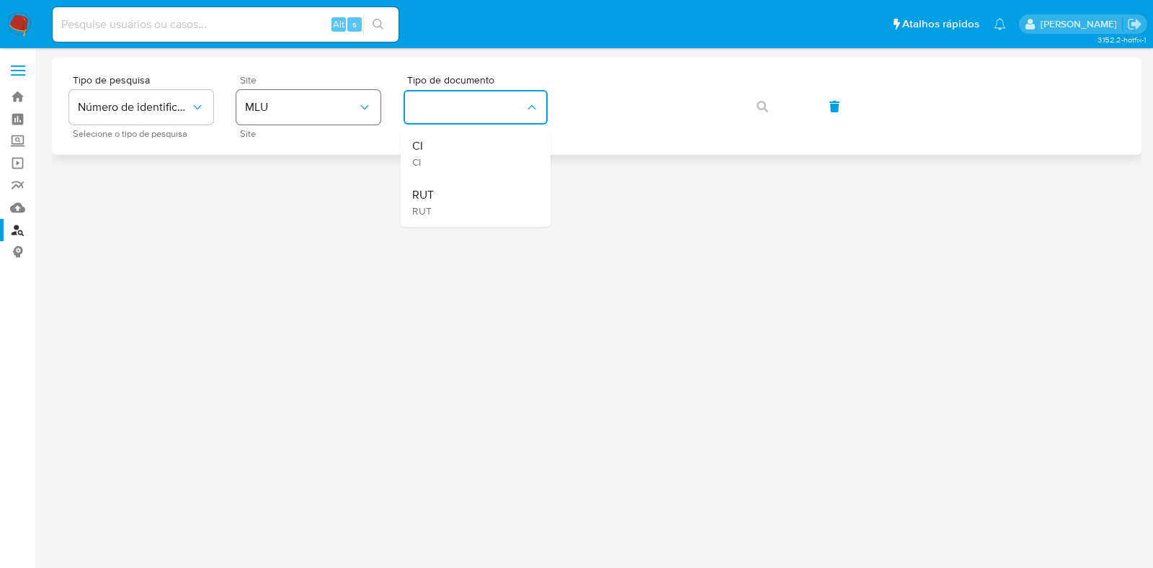
click at [334, 120] on button "MLU" at bounding box center [308, 107] width 144 height 35
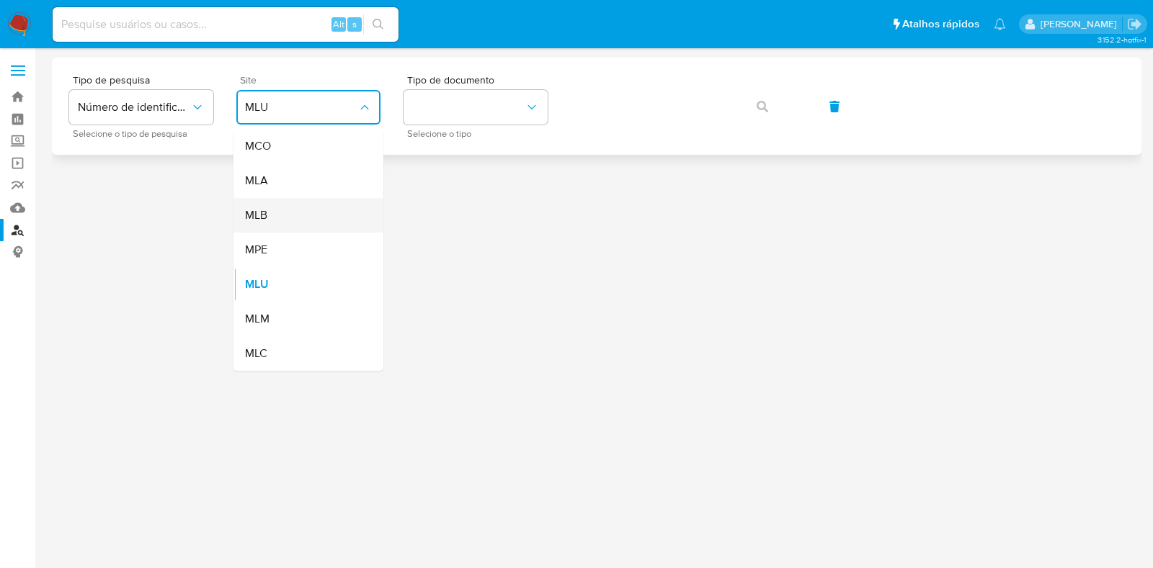
click at [306, 214] on div "MLB" at bounding box center [304, 215] width 118 height 35
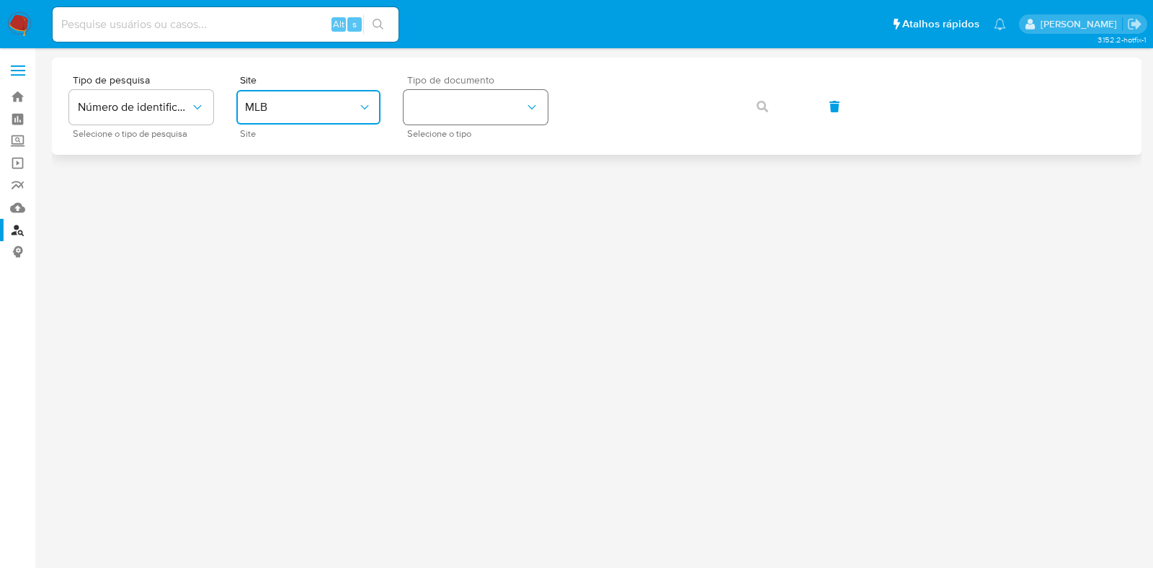
click at [517, 117] on button "identificationType" at bounding box center [475, 107] width 144 height 35
click at [487, 200] on div "CPF CPF" at bounding box center [471, 202] width 118 height 49
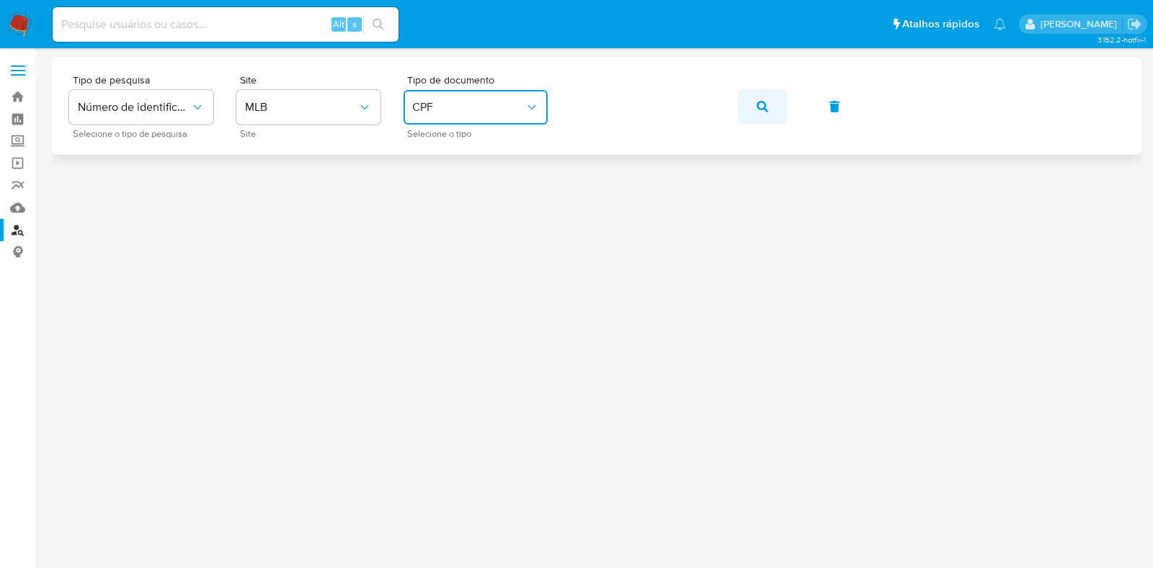
click at [762, 102] on icon "button" at bounding box center [762, 107] width 12 height 12
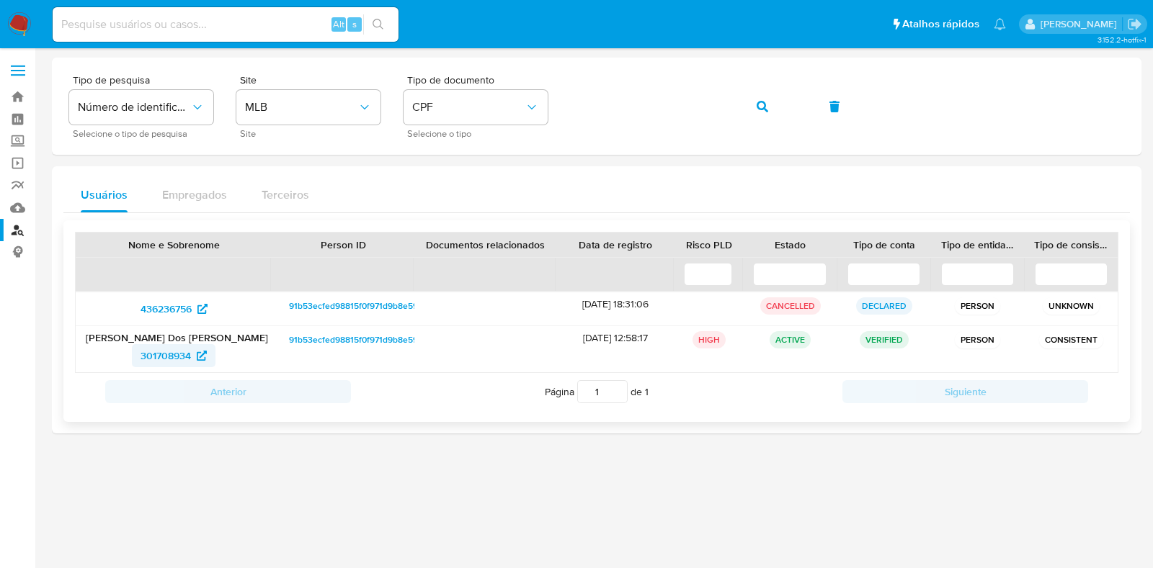
click at [158, 354] on span "301708934" at bounding box center [165, 355] width 50 height 23
click at [761, 102] on icon "button" at bounding box center [762, 107] width 12 height 12
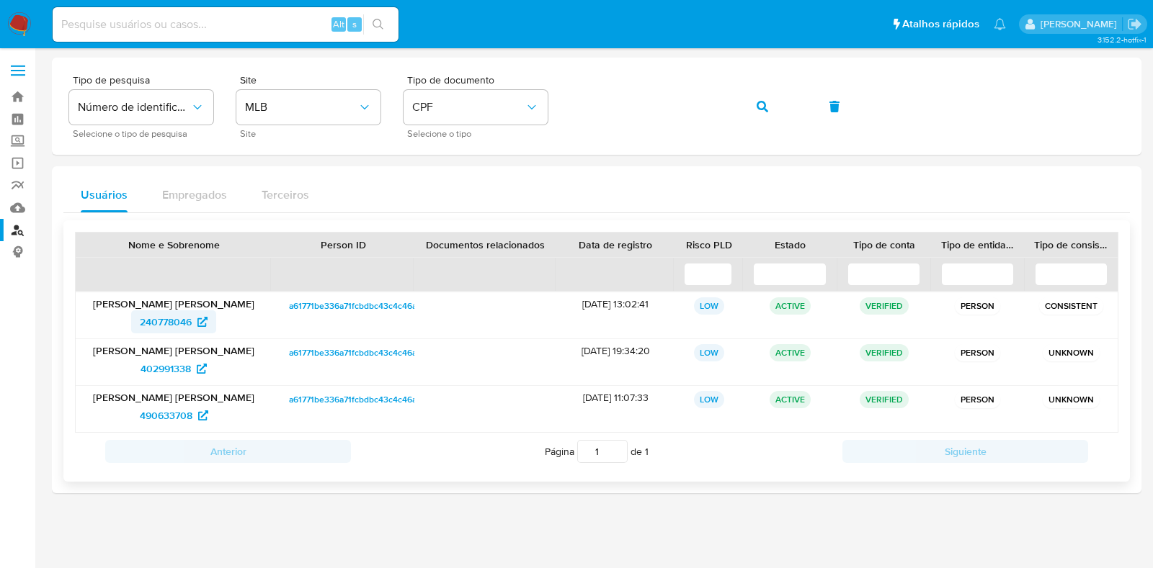
click at [140, 322] on span "240778046" at bounding box center [166, 321] width 52 height 23
click at [766, 109] on icon "button" at bounding box center [762, 107] width 12 height 12
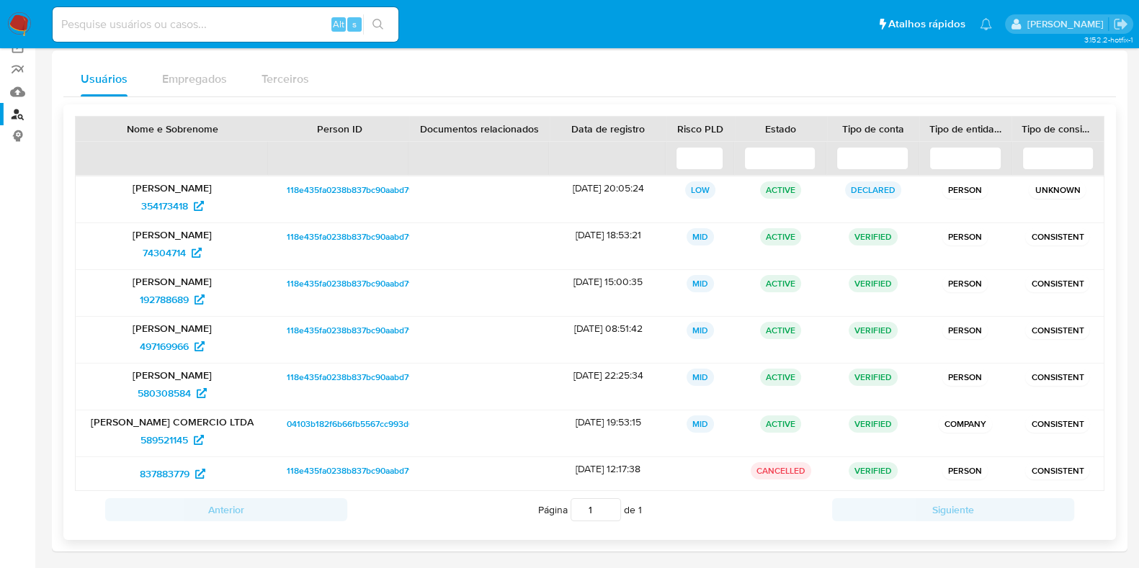
scroll to position [117, 0]
click at [166, 210] on span "354173418" at bounding box center [164, 204] width 47 height 23
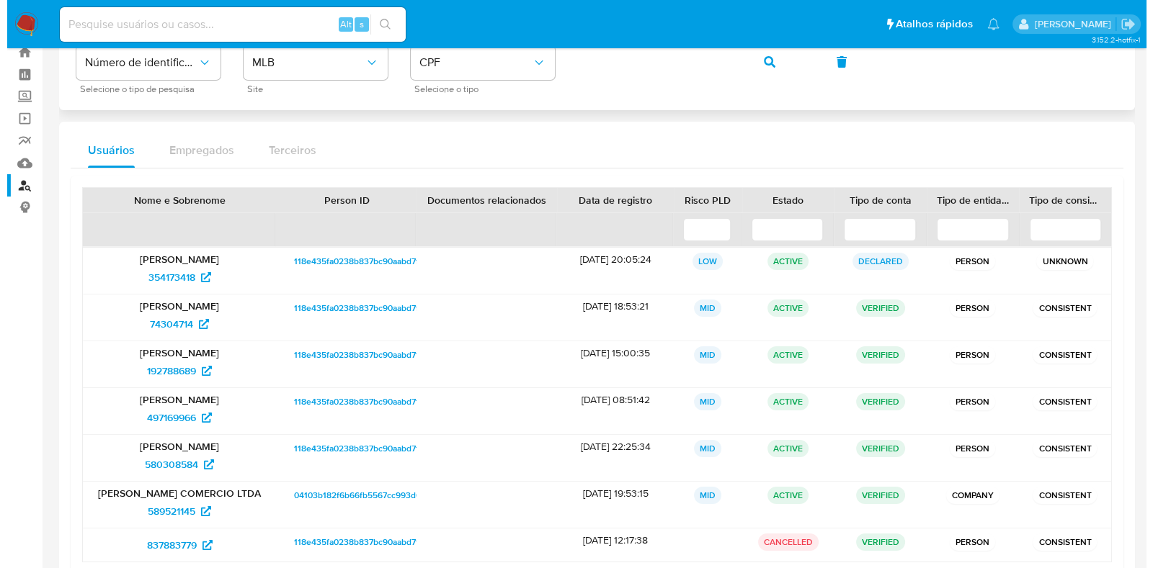
scroll to position [0, 0]
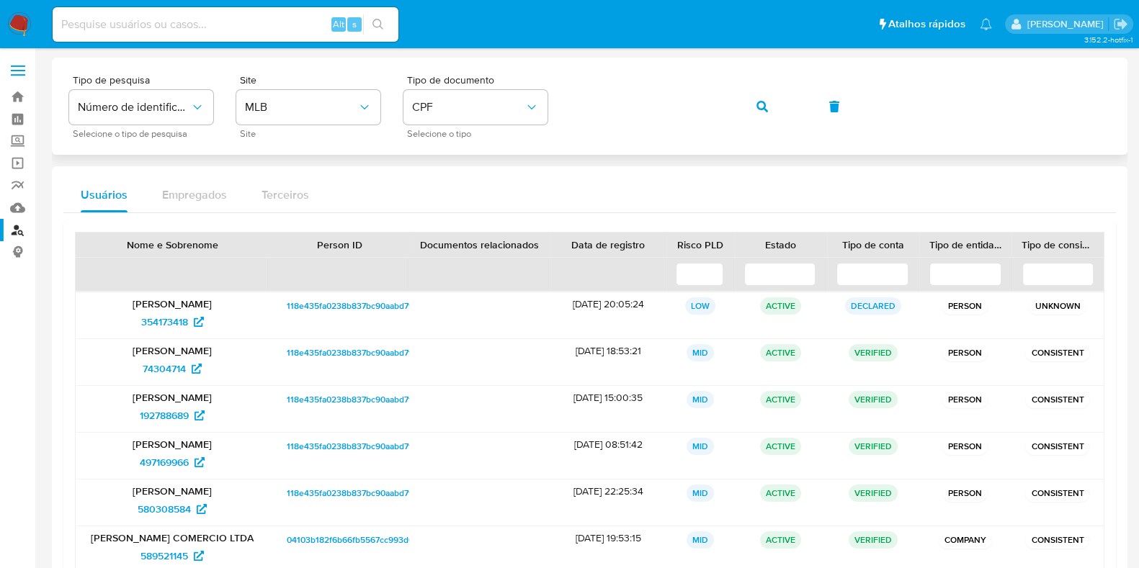
click at [758, 106] on icon "button" at bounding box center [762, 107] width 12 height 12
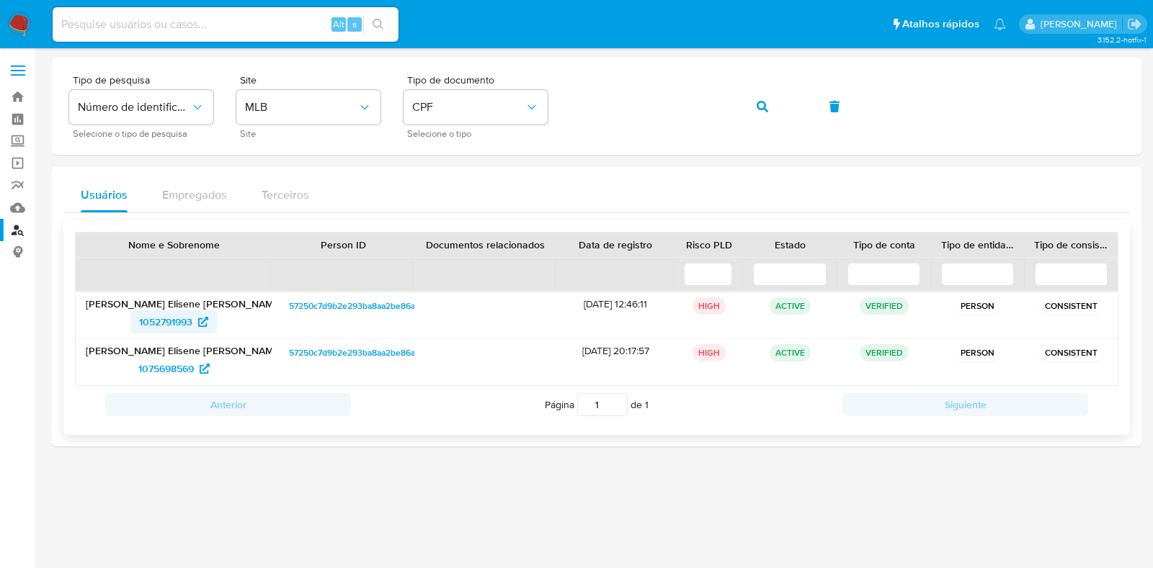
click at [169, 316] on span "1052791993" at bounding box center [165, 321] width 53 height 23
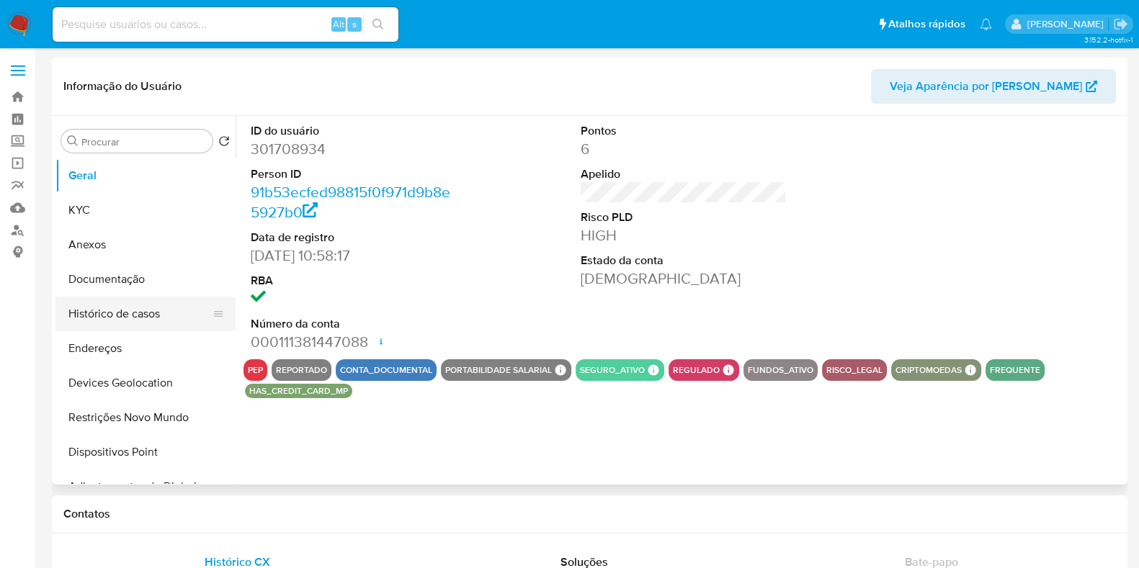
select select "10"
click at [175, 314] on button "Histórico de casos" at bounding box center [139, 314] width 169 height 35
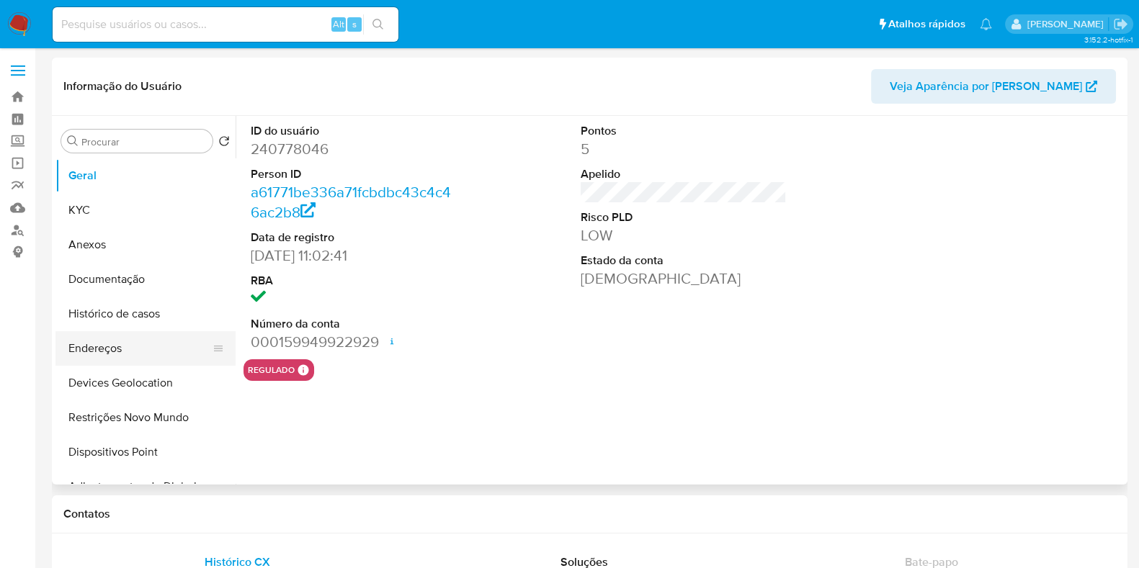
select select "10"
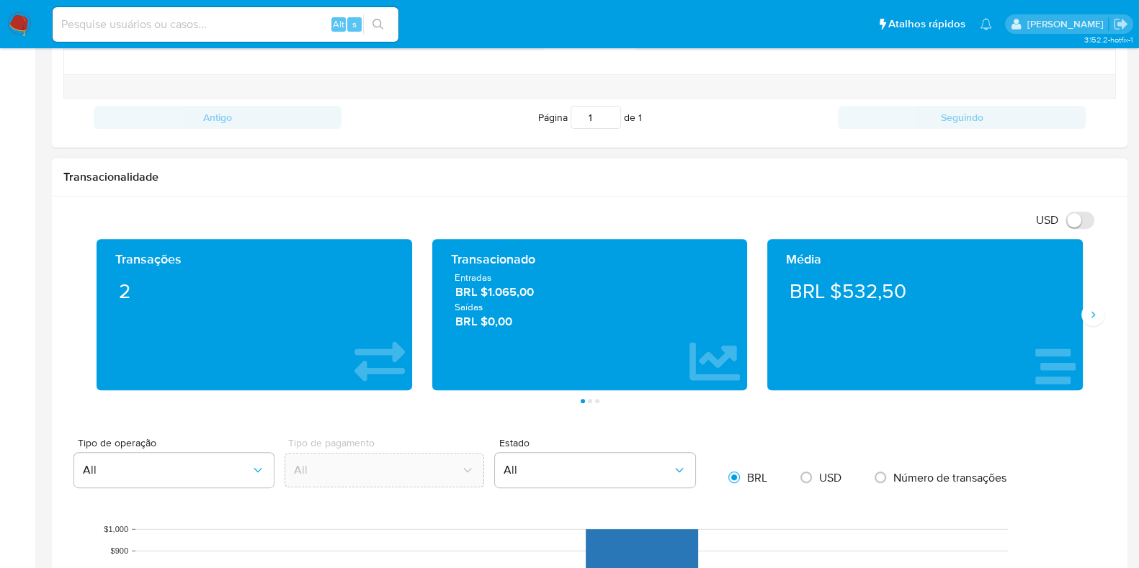
scroll to position [720, 0]
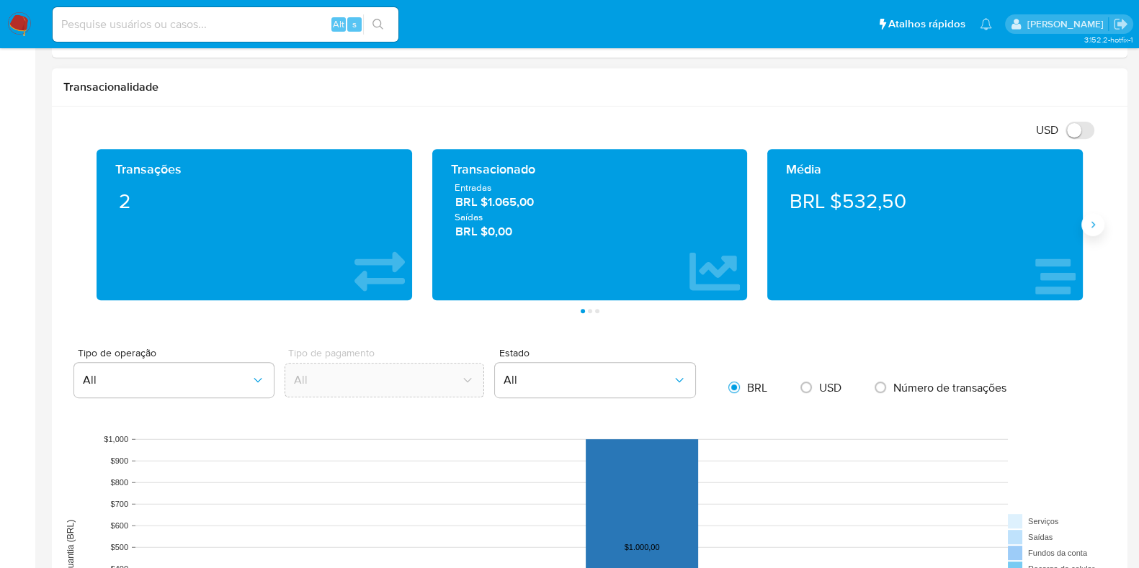
click at [1090, 223] on icon "Siguiente" at bounding box center [1093, 225] width 12 height 12
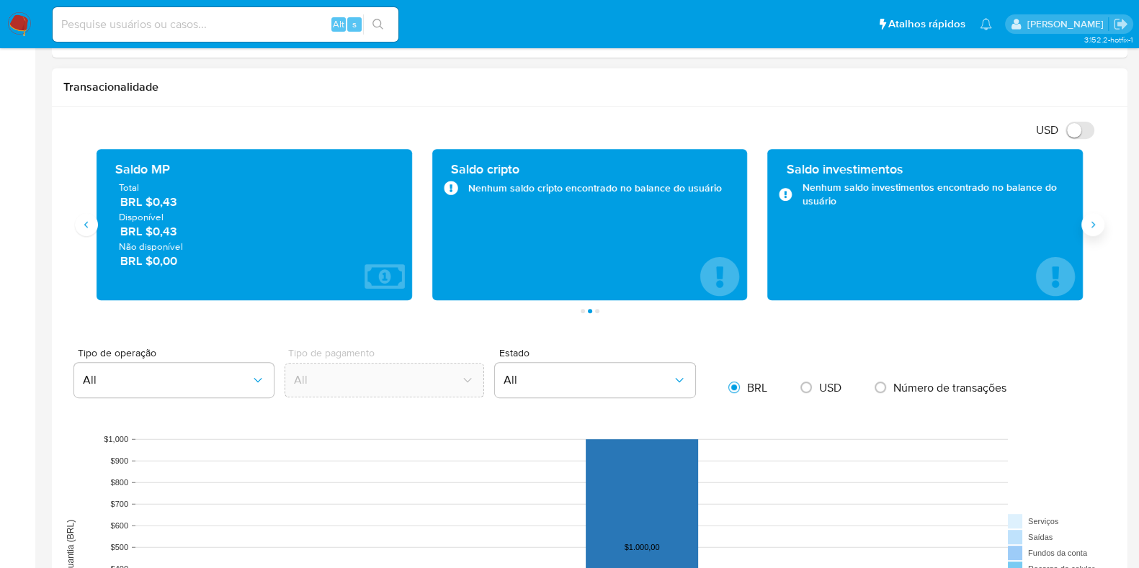
click at [1096, 228] on icon "Siguiente" at bounding box center [1093, 225] width 12 height 12
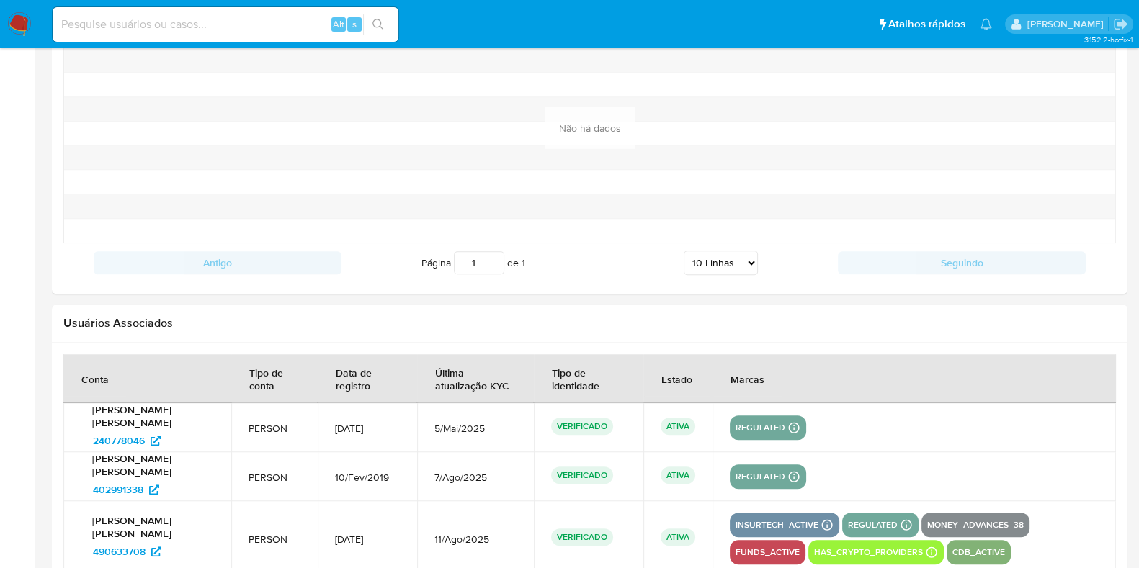
scroll to position [1634, 0]
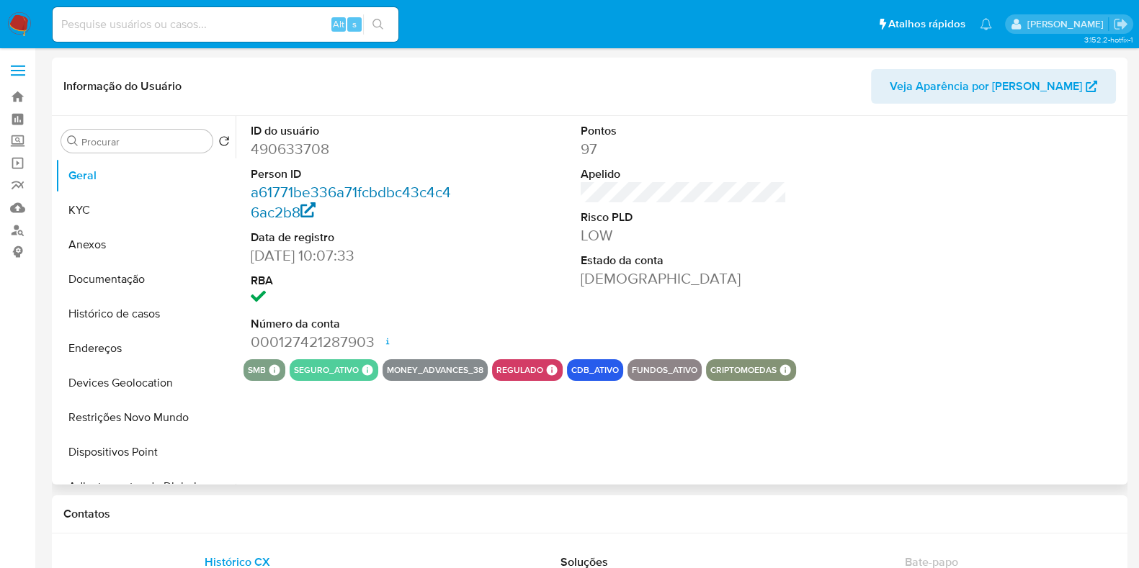
select select "10"
click at [128, 313] on button "Histórico de casos" at bounding box center [139, 314] width 169 height 35
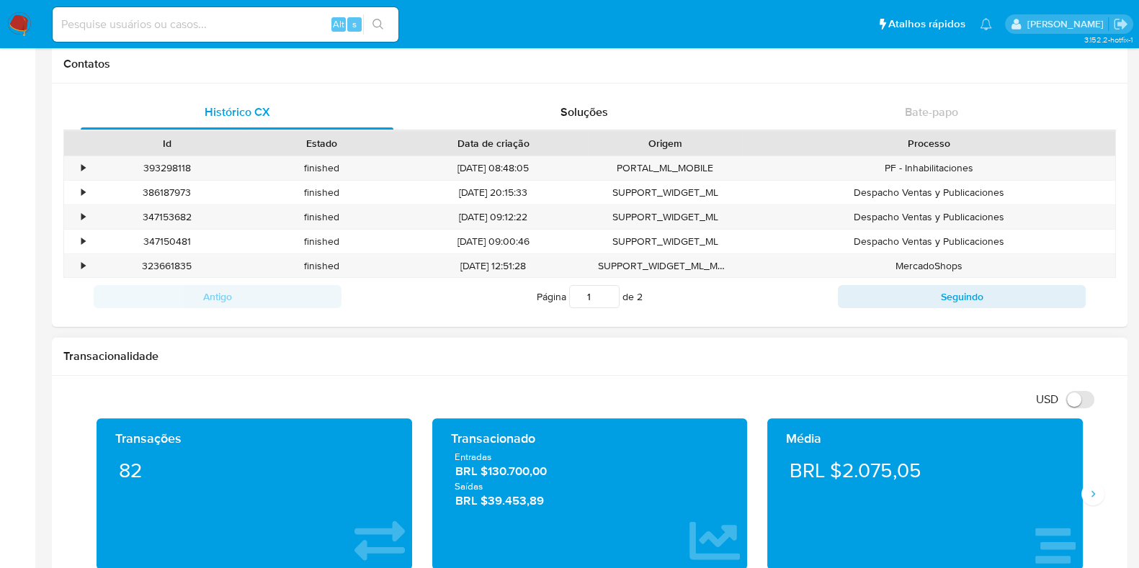
scroll to position [630, 0]
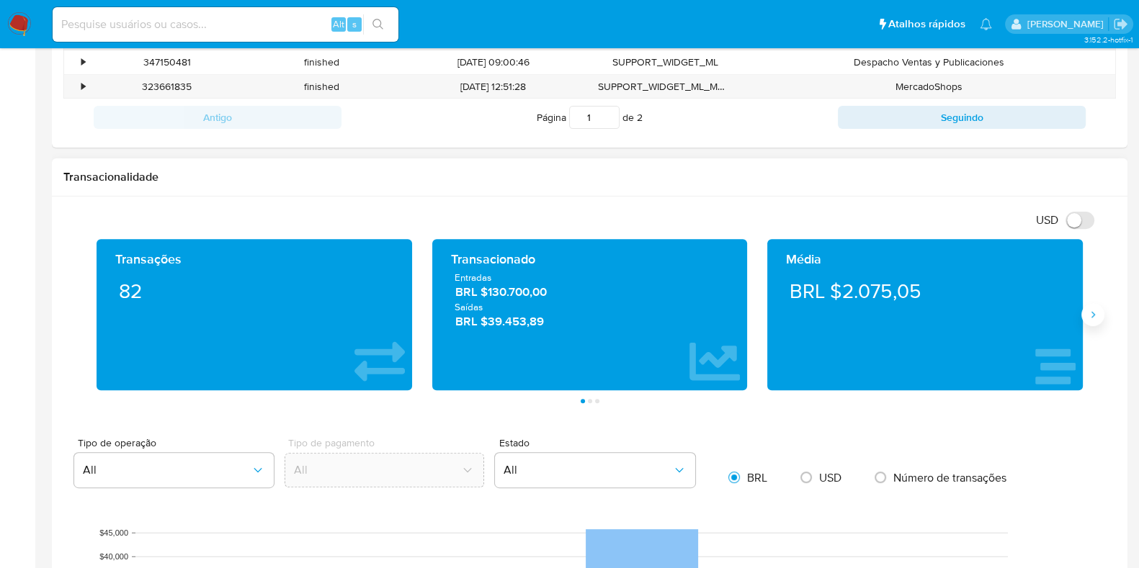
click at [1093, 311] on icon "Siguiente" at bounding box center [1093, 315] width 12 height 12
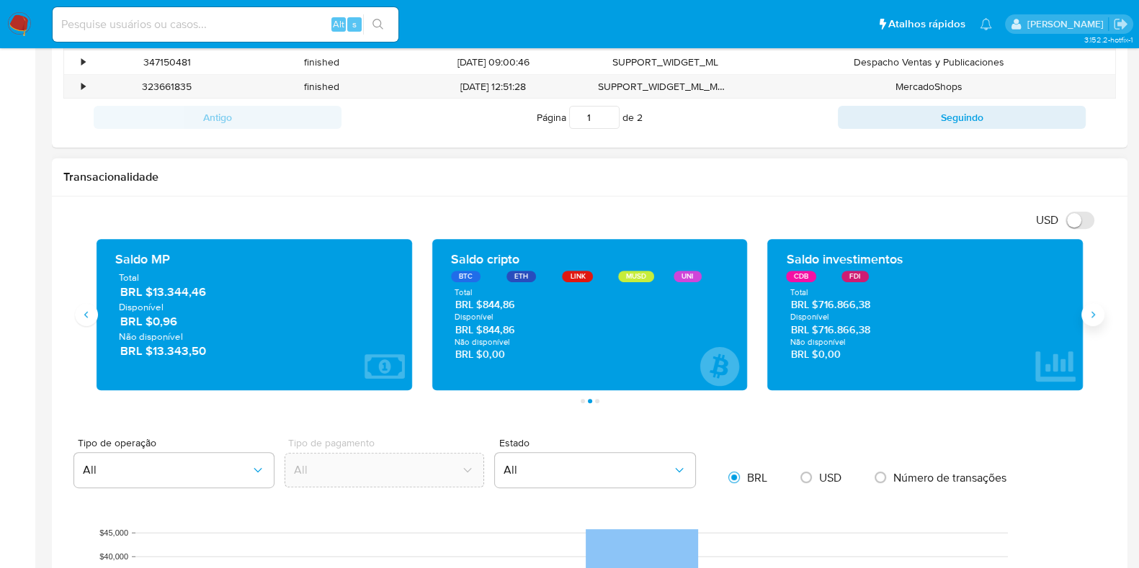
click at [1093, 320] on button "Siguiente" at bounding box center [1092, 314] width 23 height 23
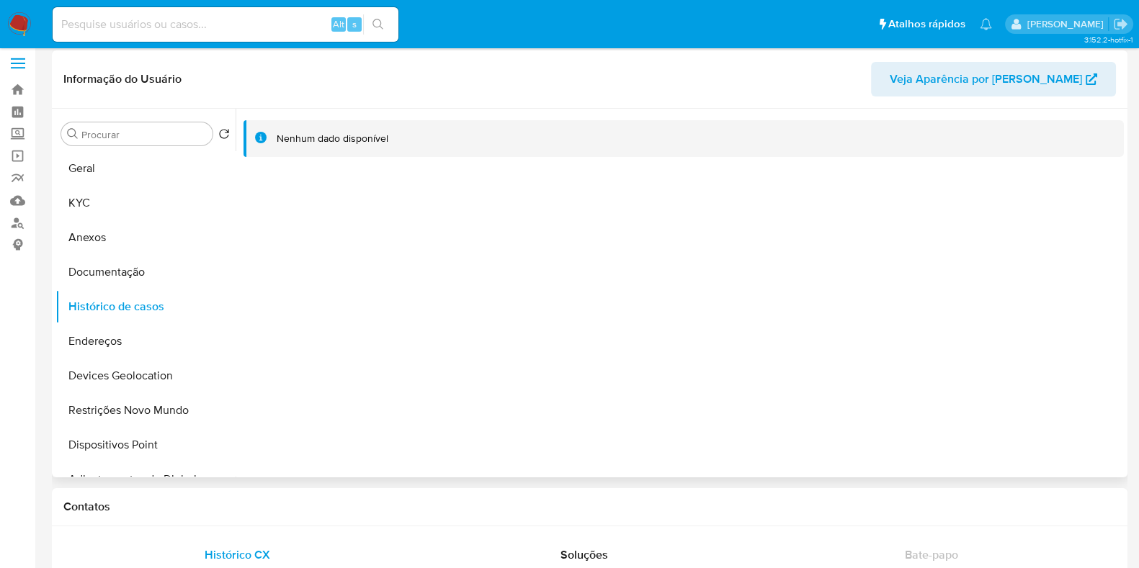
scroll to position [0, 0]
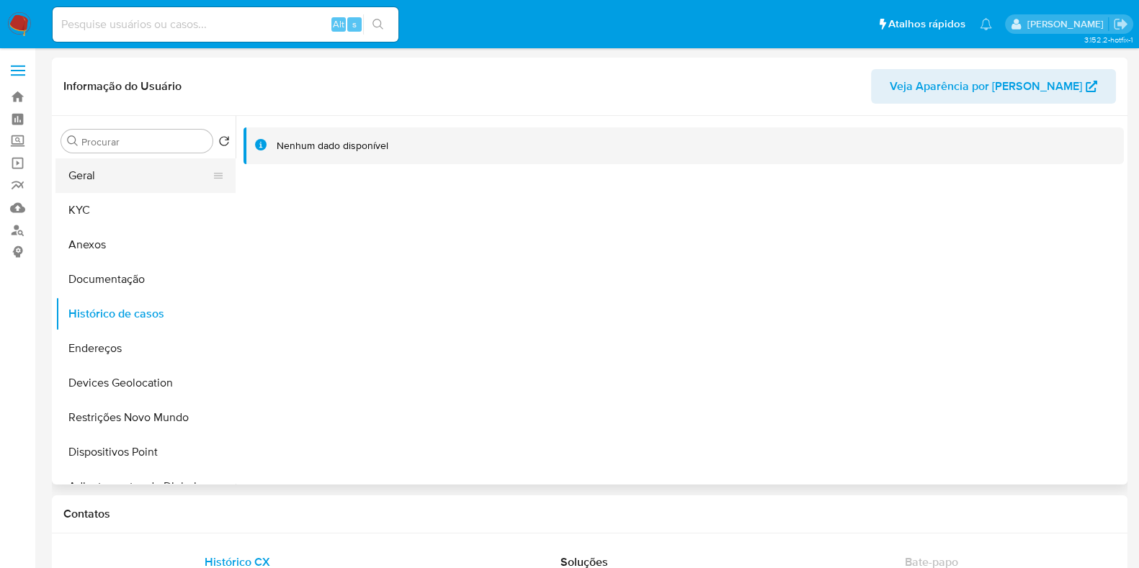
click at [82, 172] on button "Geral" at bounding box center [139, 175] width 169 height 35
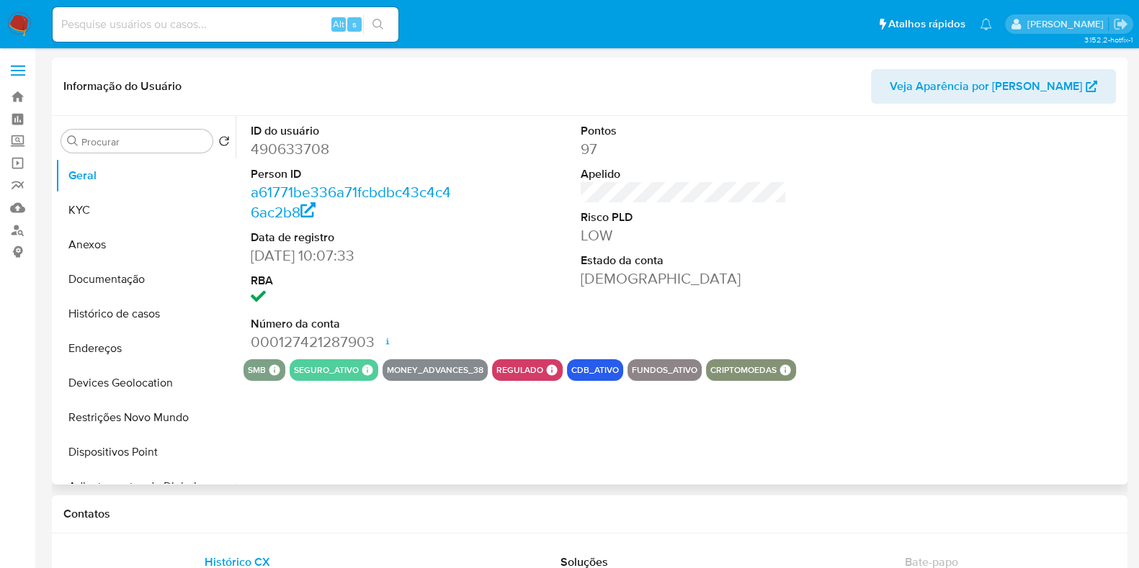
click at [298, 151] on dd "490633708" at bounding box center [354, 149] width 206 height 20
copy dd "490633708"
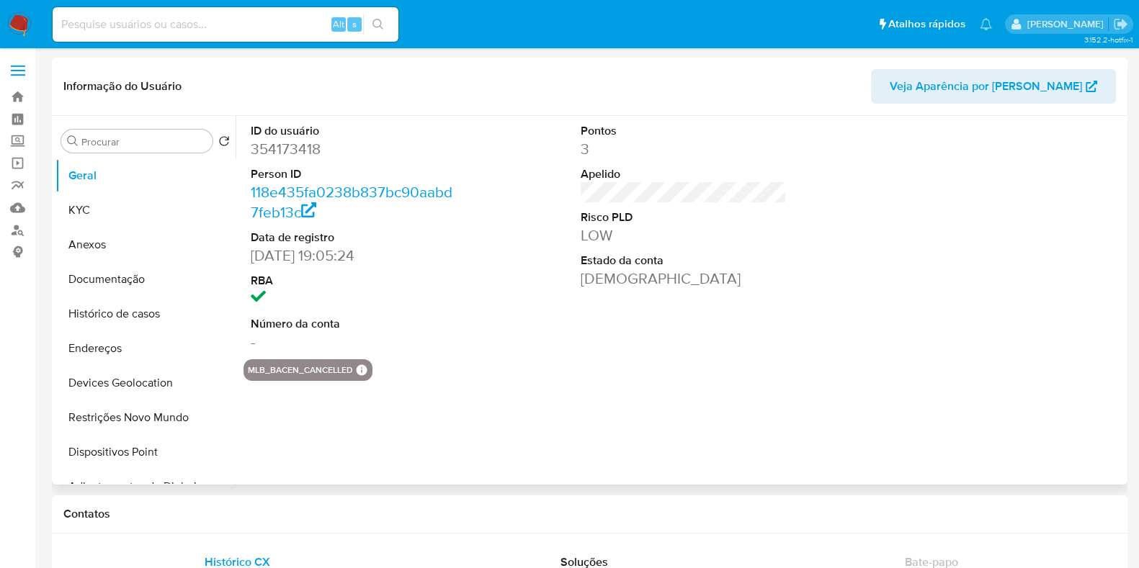
select select "10"
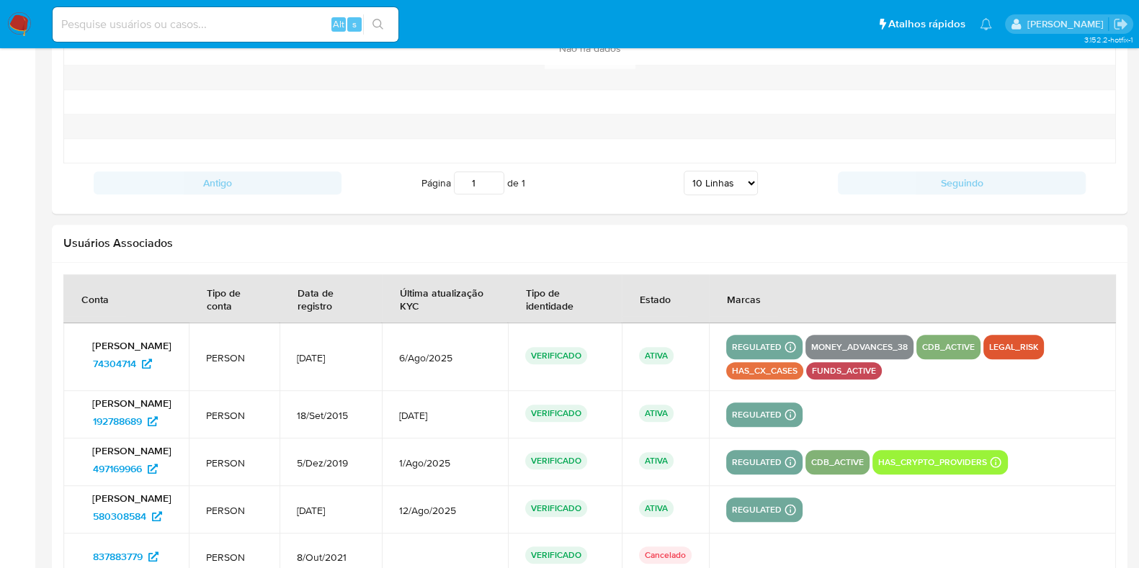
scroll to position [1771, 0]
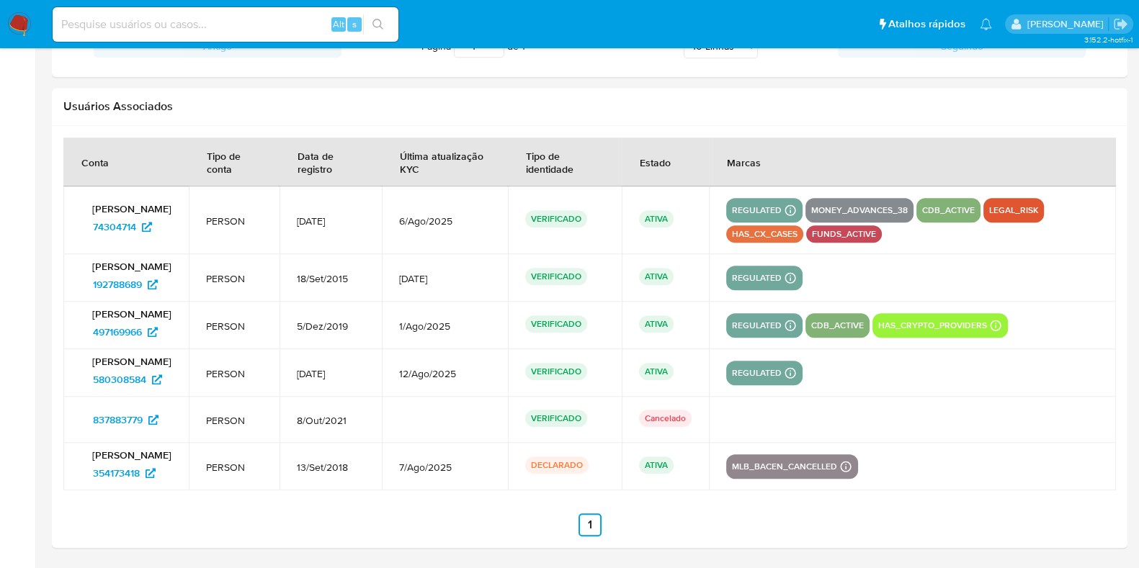
drag, startPoint x: 913, startPoint y: 233, endPoint x: 698, endPoint y: 197, distance: 217.5
click at [698, 197] on tr "Lucas Rodrigues da Silva 74304714 PERSON 10/Nov/2011 6/Ago/2025 VERIFICADO ATIV…" at bounding box center [589, 221] width 1052 height 68
click at [129, 223] on span "74304714" at bounding box center [114, 226] width 43 height 23
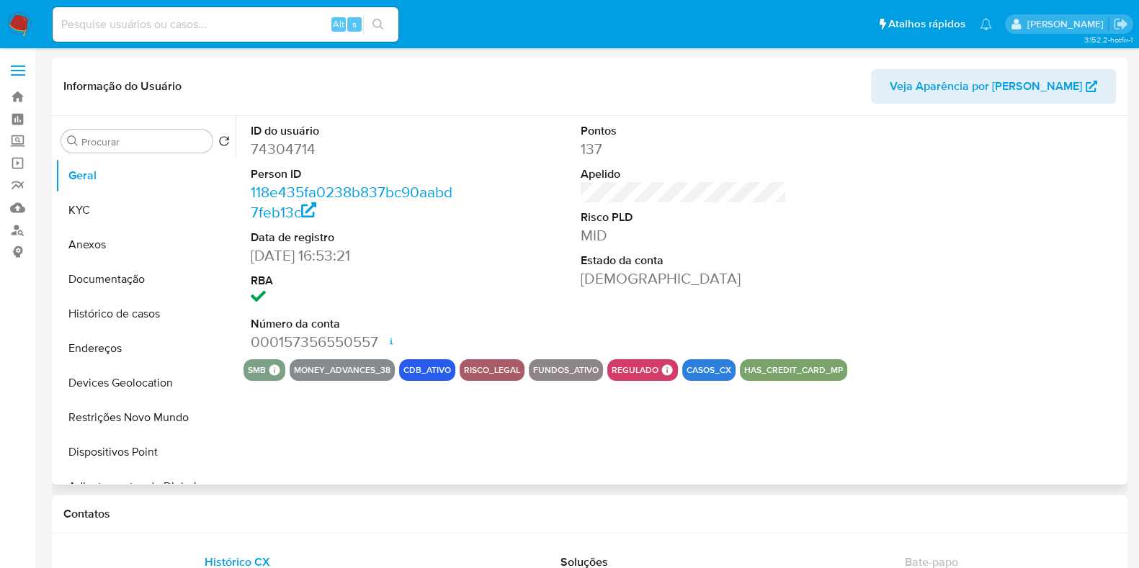
select select "10"
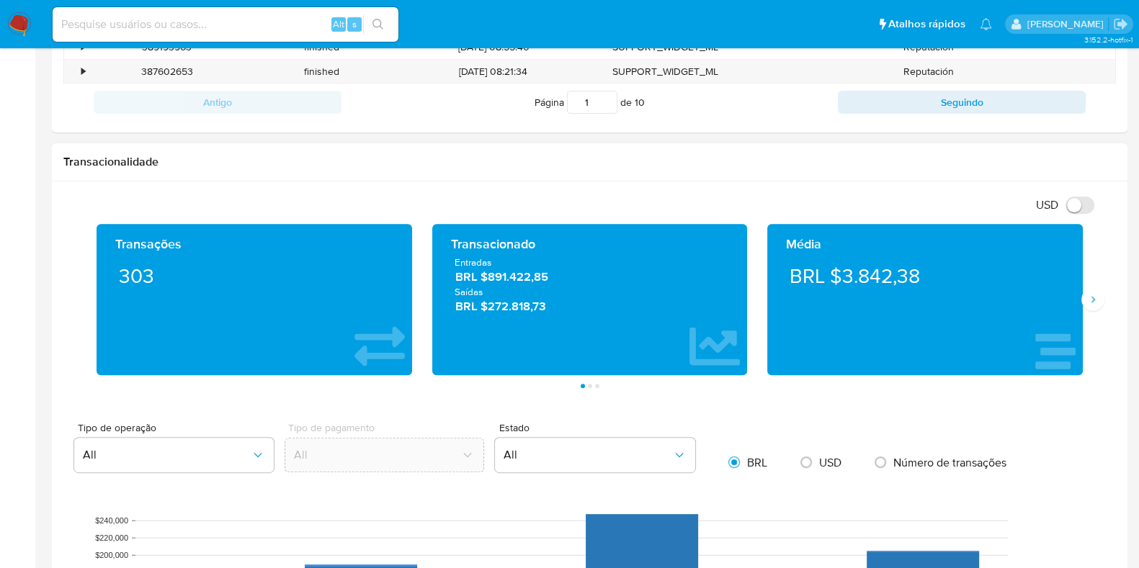
scroll to position [720, 0]
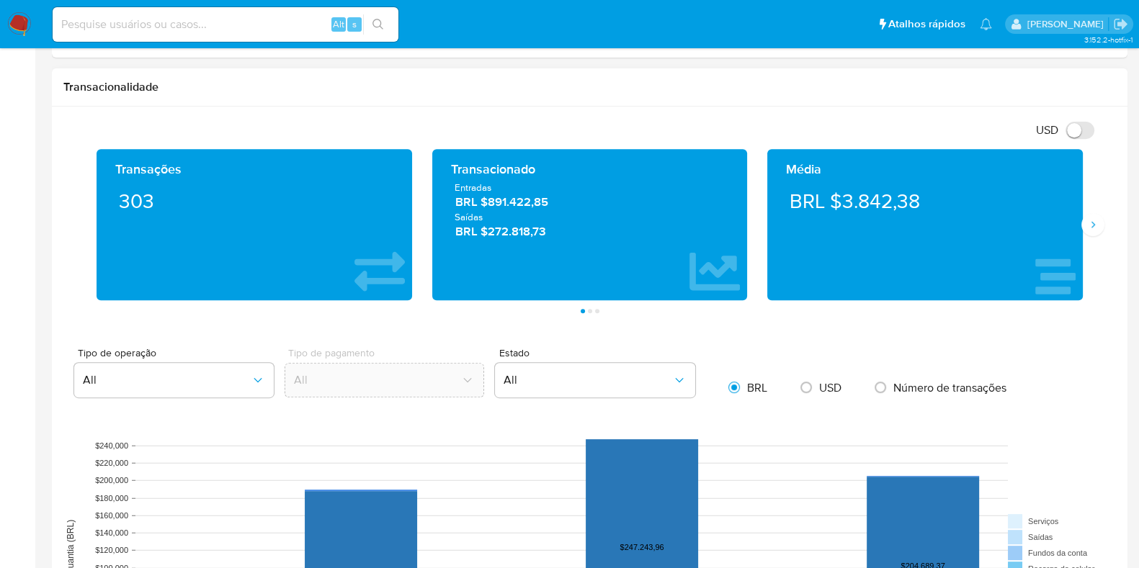
click at [1096, 233] on div "Transações 303 Transacionado Entradas BRL $891.422,85 Saídas BRL $272.818,73 Mé…" at bounding box center [589, 231] width 1052 height 164
click at [1096, 225] on icon "Siguiente" at bounding box center [1093, 225] width 12 height 12
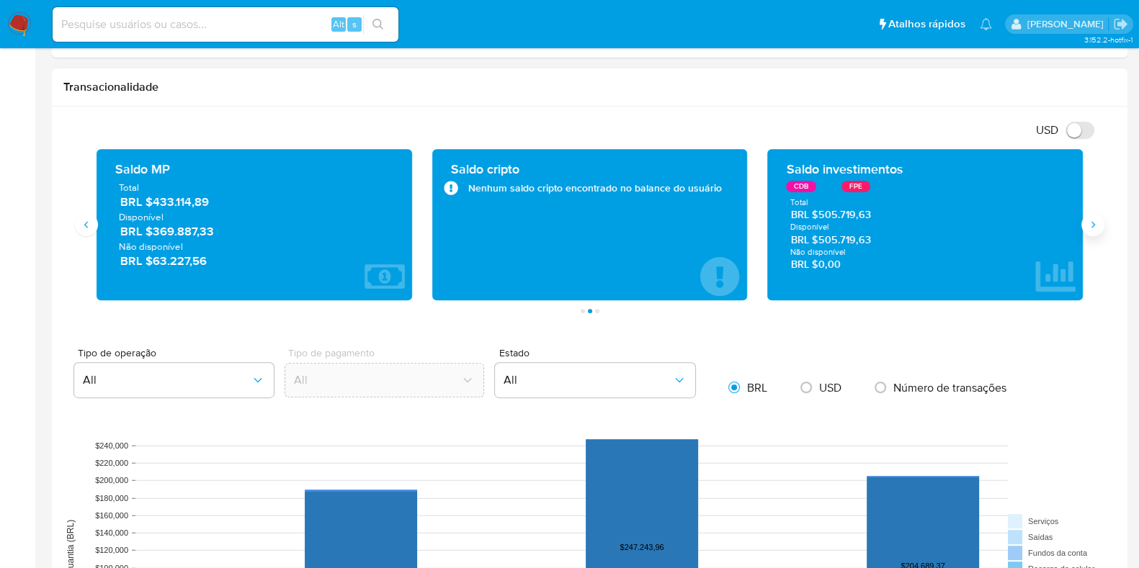
click at [1085, 229] on button "Siguiente" at bounding box center [1092, 224] width 23 height 23
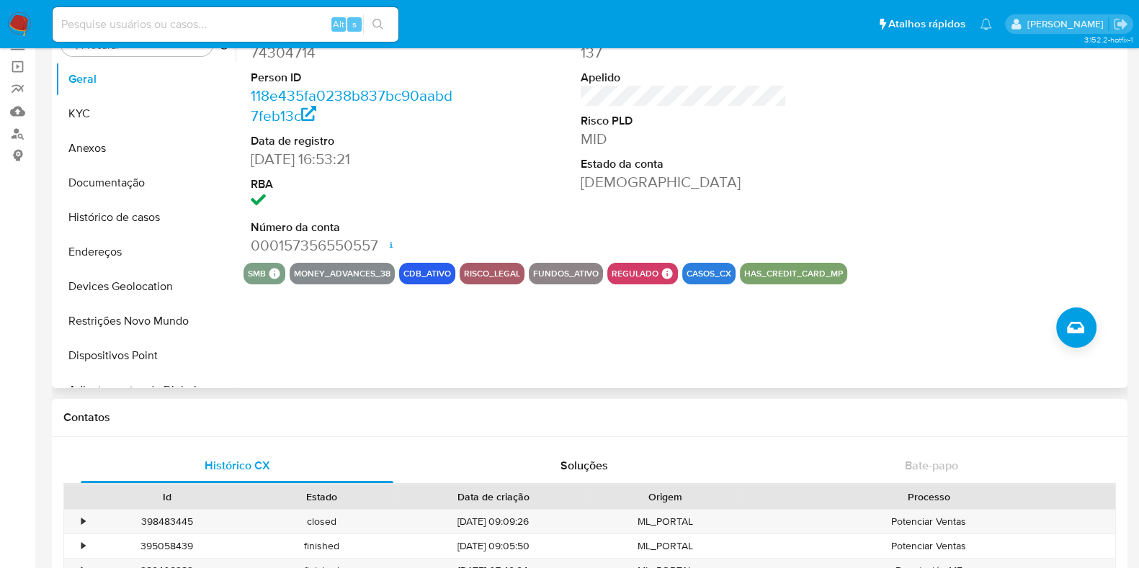
scroll to position [0, 0]
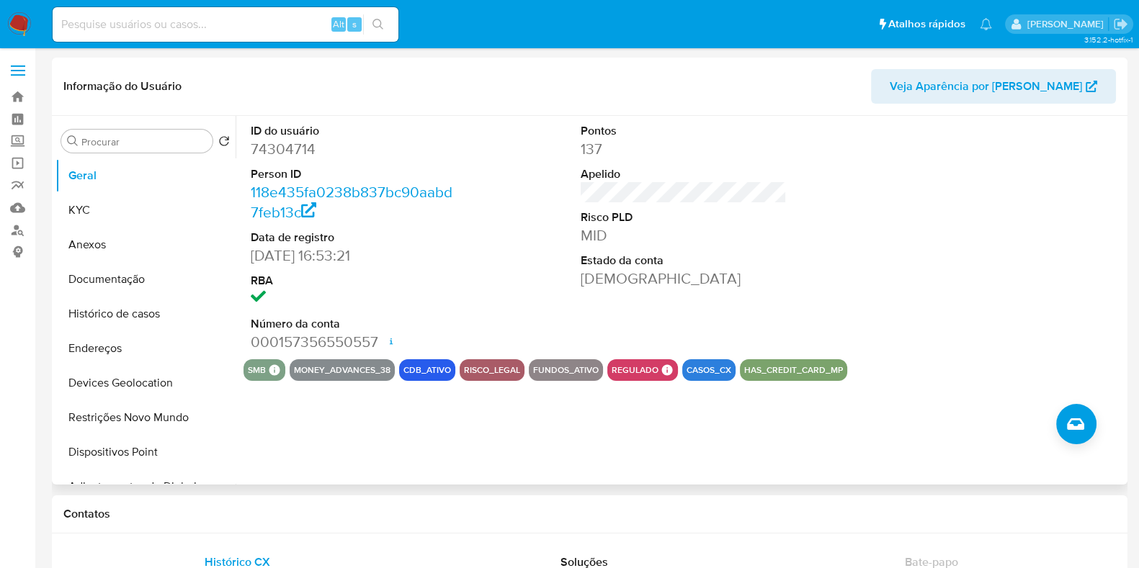
click at [271, 151] on dd "74304714" at bounding box center [354, 149] width 206 height 20
copy dd "74304714"
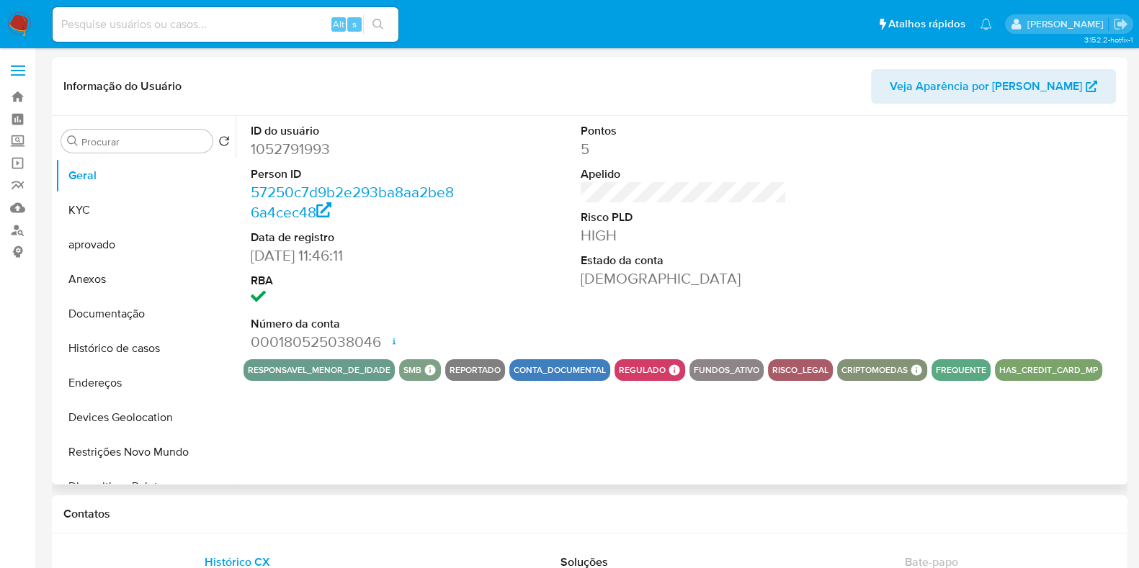
select select "10"
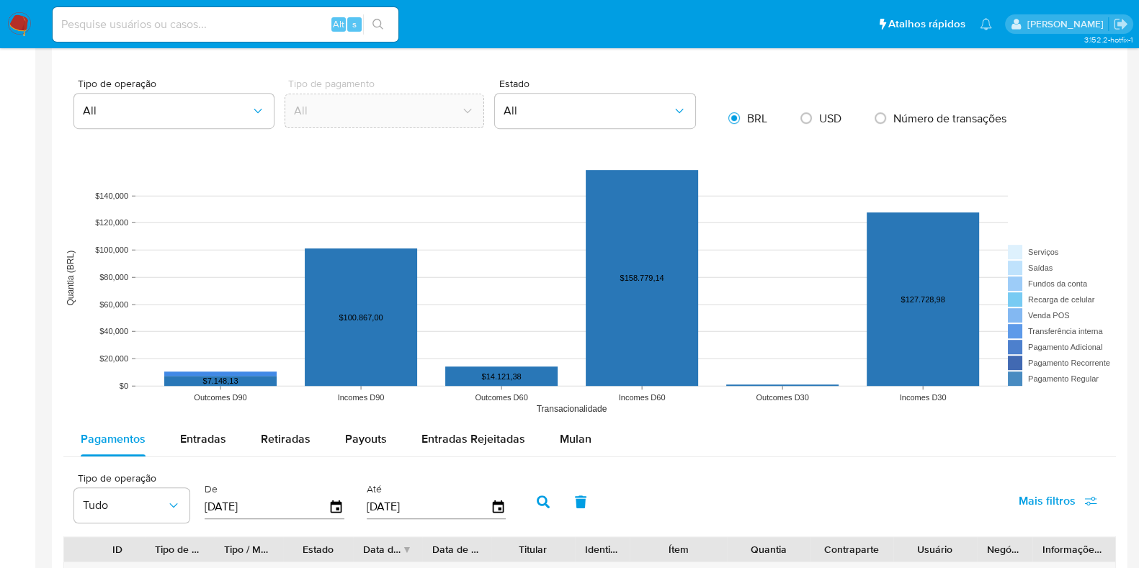
scroll to position [630, 0]
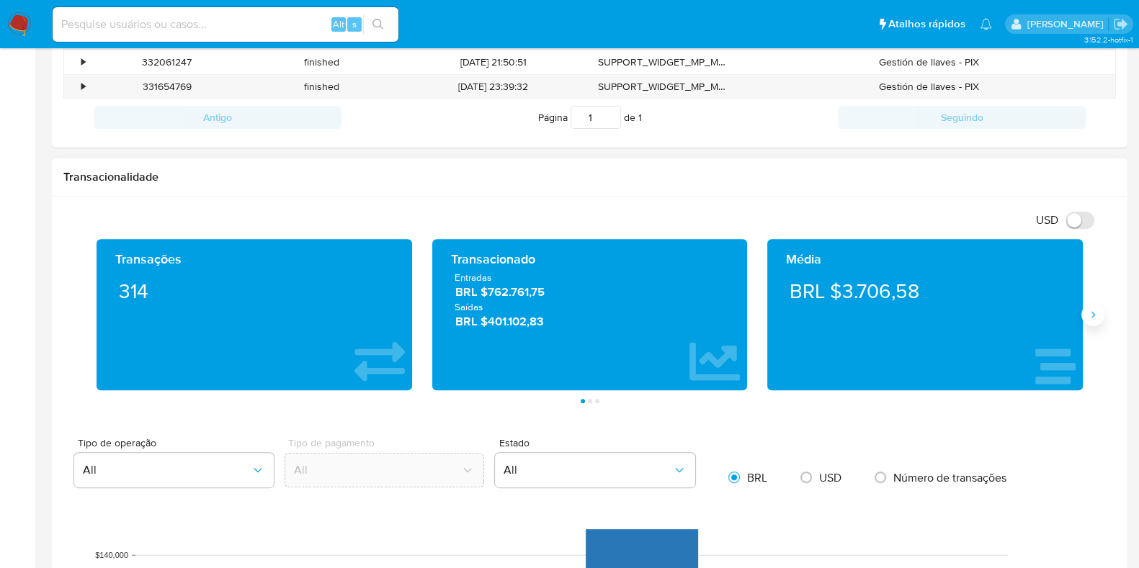
click at [1087, 315] on icon "Siguiente" at bounding box center [1093, 315] width 12 height 12
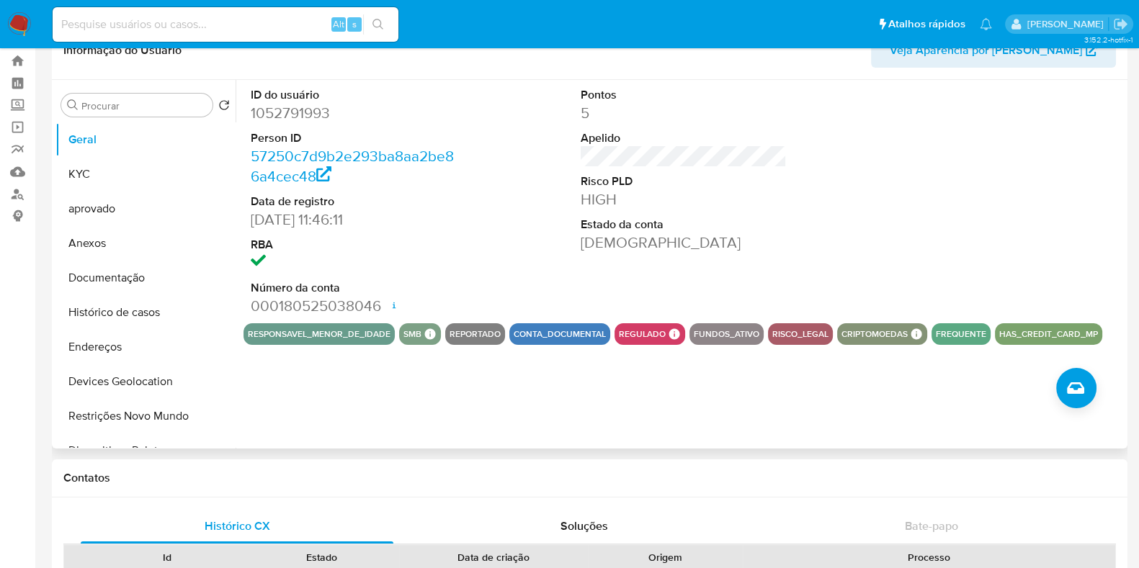
scroll to position [0, 0]
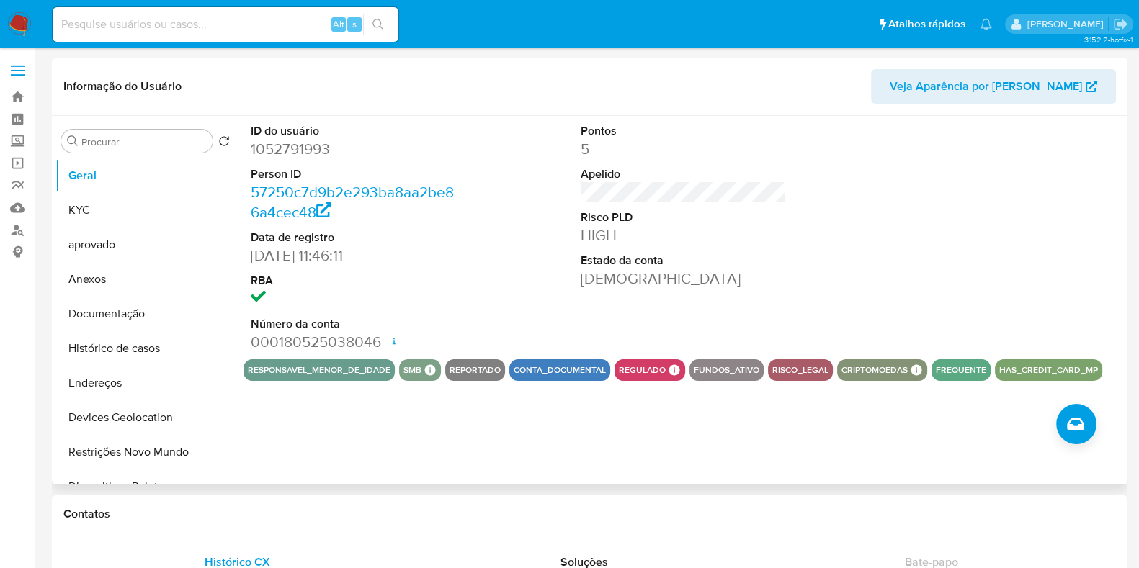
click at [290, 148] on dd "1052791993" at bounding box center [354, 149] width 206 height 20
copy dd "1052791993"
